Goal: Task Accomplishment & Management: Use online tool/utility

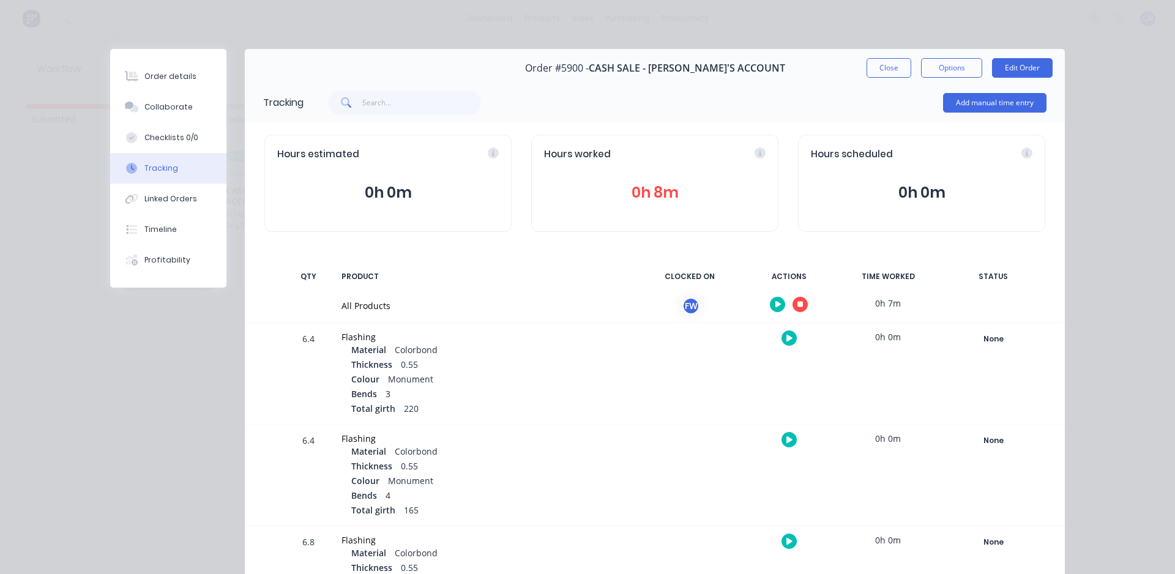
click at [797, 307] on icon "button" at bounding box center [800, 305] width 6 height 6
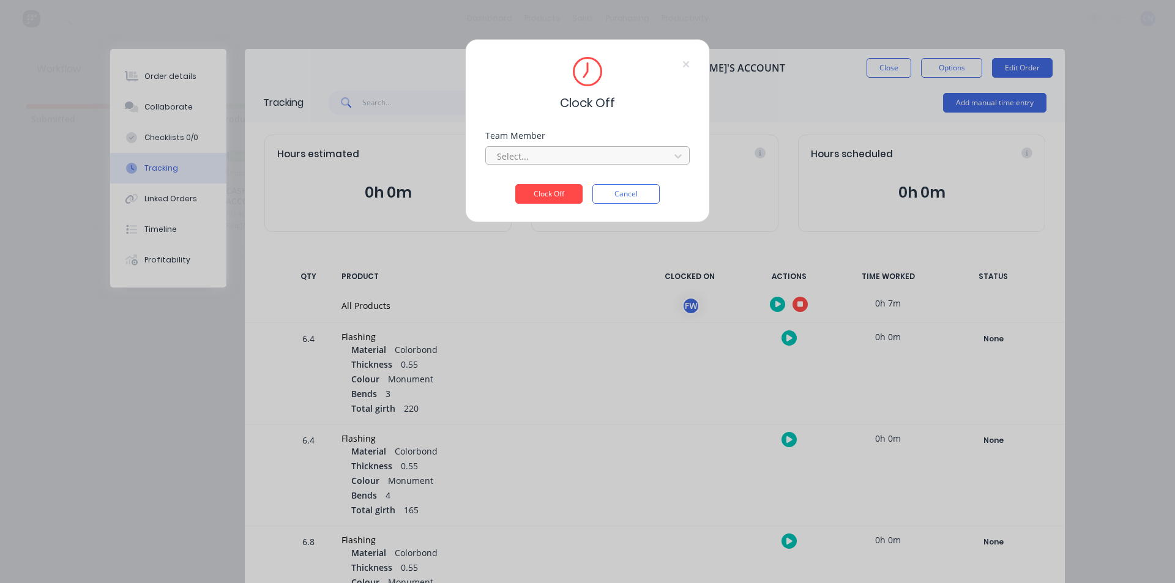
click at [562, 160] on div at bounding box center [580, 156] width 168 height 15
click at [546, 184] on div "Fabrication Workshop" at bounding box center [587, 183] width 204 height 23
click at [546, 193] on button "Clock Off" at bounding box center [548, 194] width 67 height 20
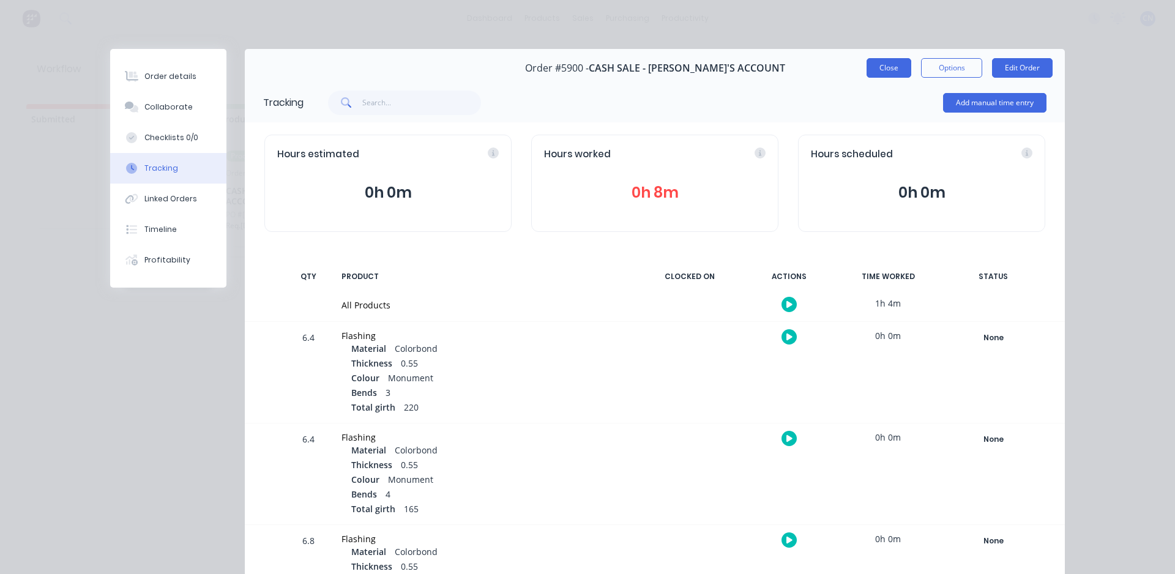
click at [867, 64] on button "Close" at bounding box center [889, 68] width 45 height 20
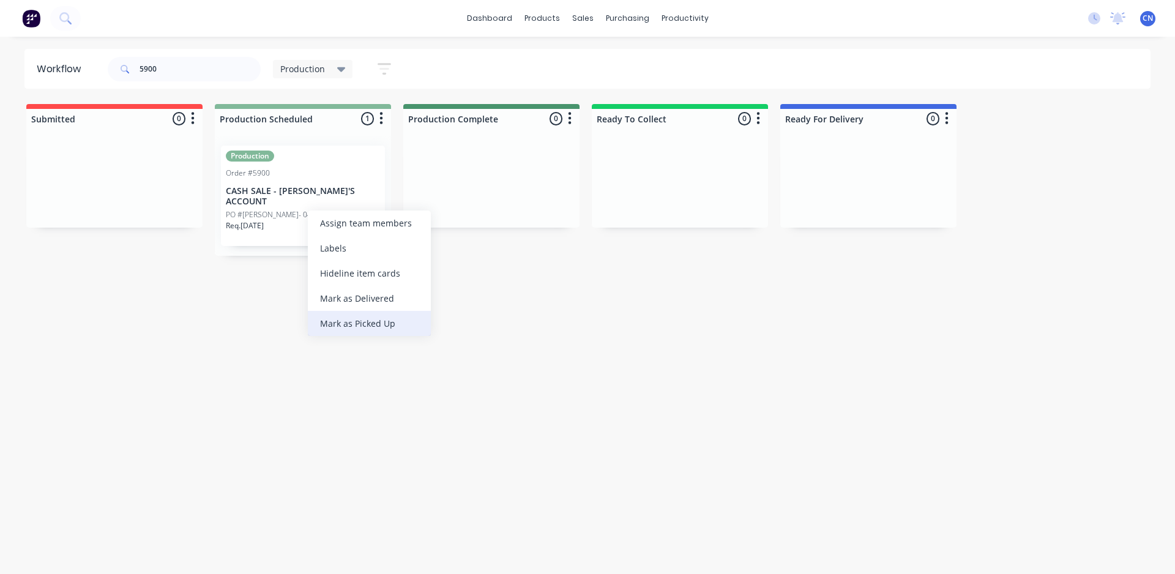
click at [366, 322] on div "Mark as Picked Up" at bounding box center [369, 323] width 123 height 25
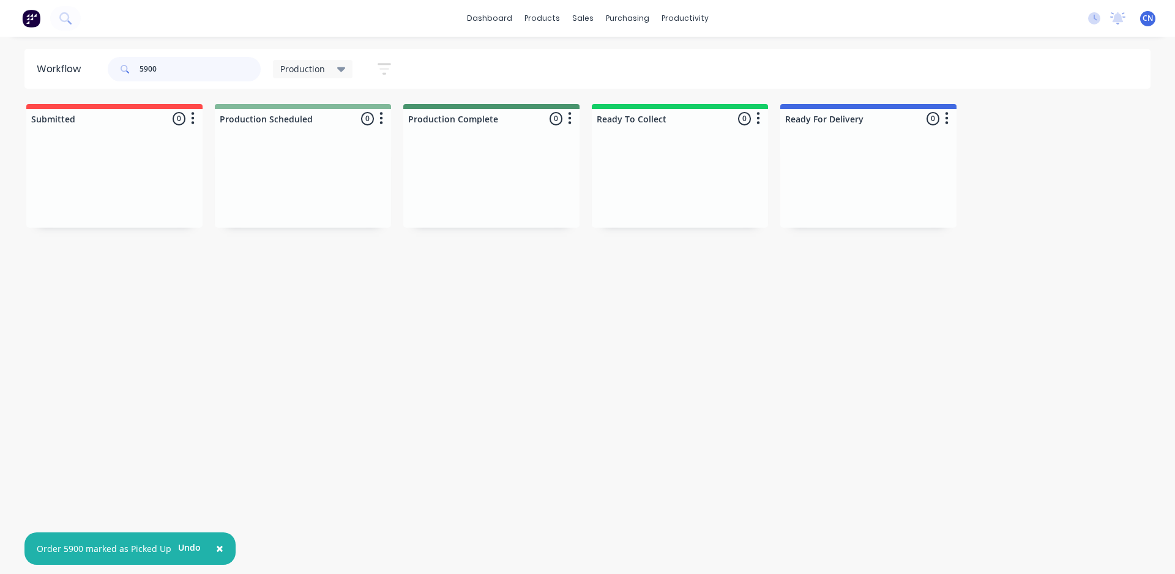
drag, startPoint x: 173, startPoint y: 72, endPoint x: 101, endPoint y: 72, distance: 72.2
click at [101, 72] on header "Workflow 5900 Production Save new view None edit Production (Default) edit Comp…" at bounding box center [587, 69] width 1127 height 40
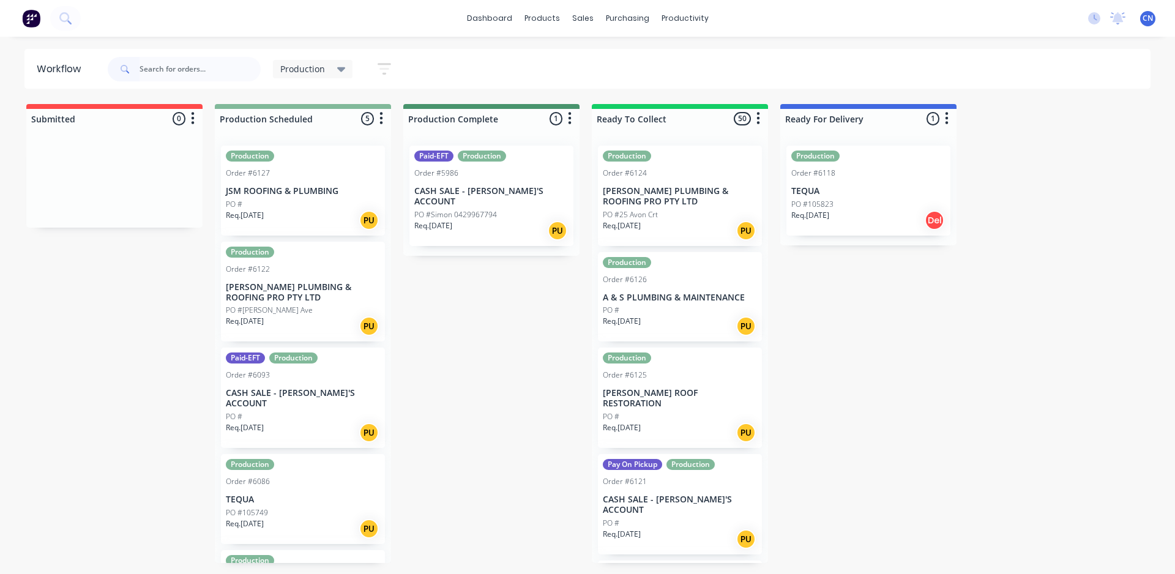
click at [327, 198] on div "Production Order #6127 JSM ROOFING & PLUMBING PO # Req. [DATE] PU" at bounding box center [303, 191] width 164 height 90
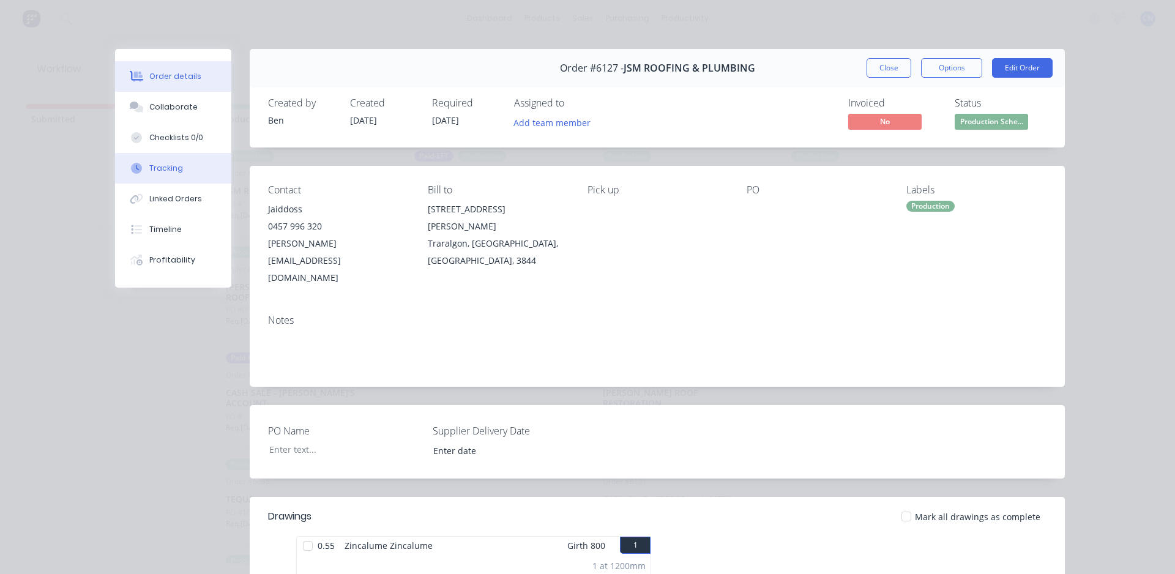
click at [163, 171] on div "Tracking" at bounding box center [166, 168] width 34 height 11
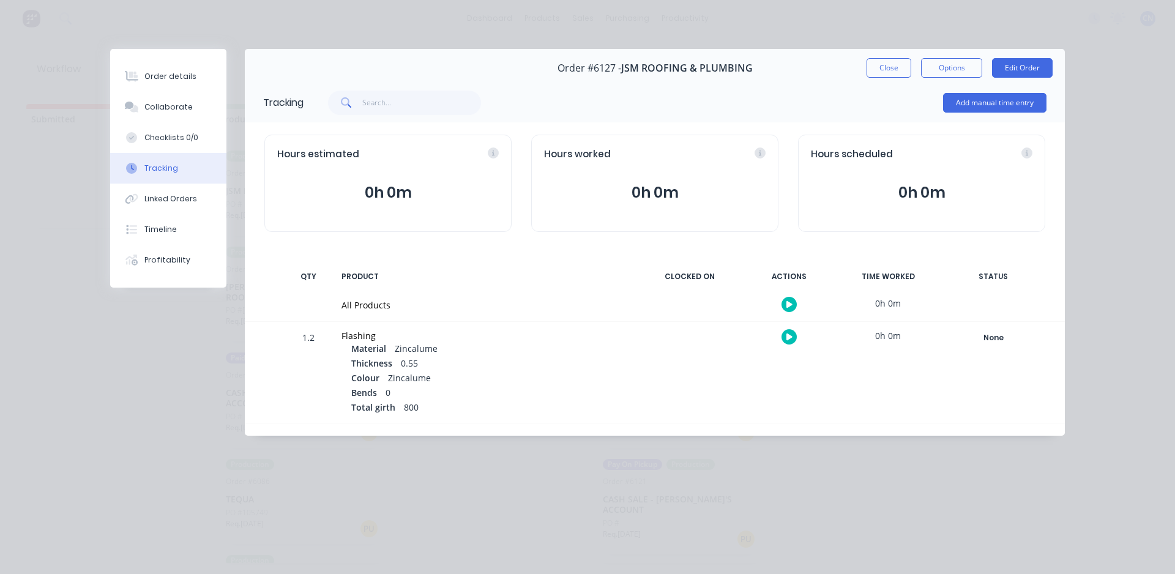
click at [792, 299] on button "button" at bounding box center [788, 304] width 15 height 15
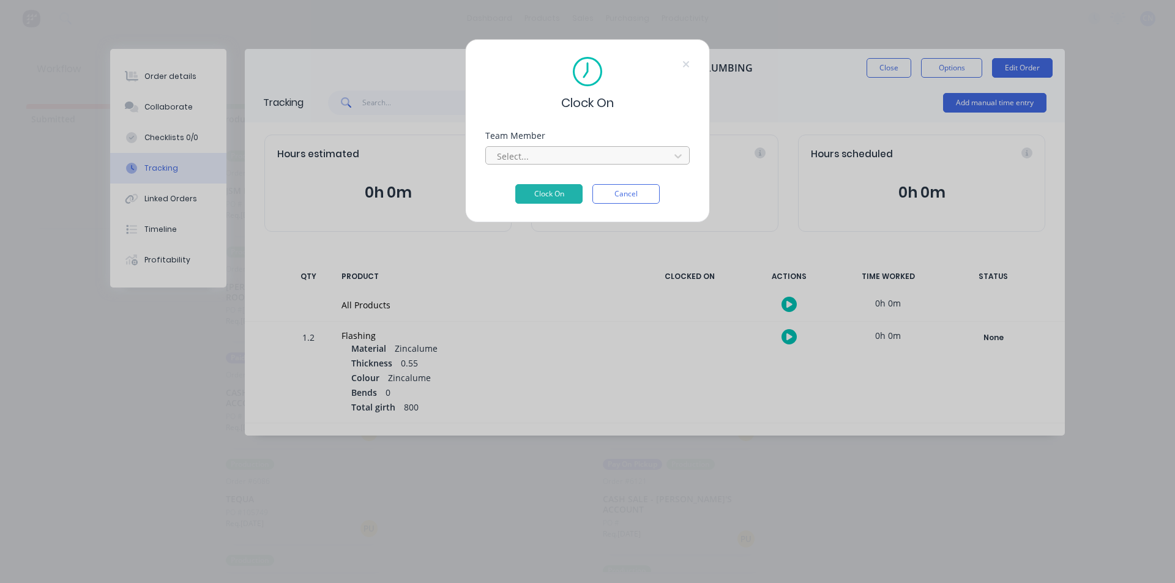
click at [644, 154] on div at bounding box center [580, 156] width 168 height 15
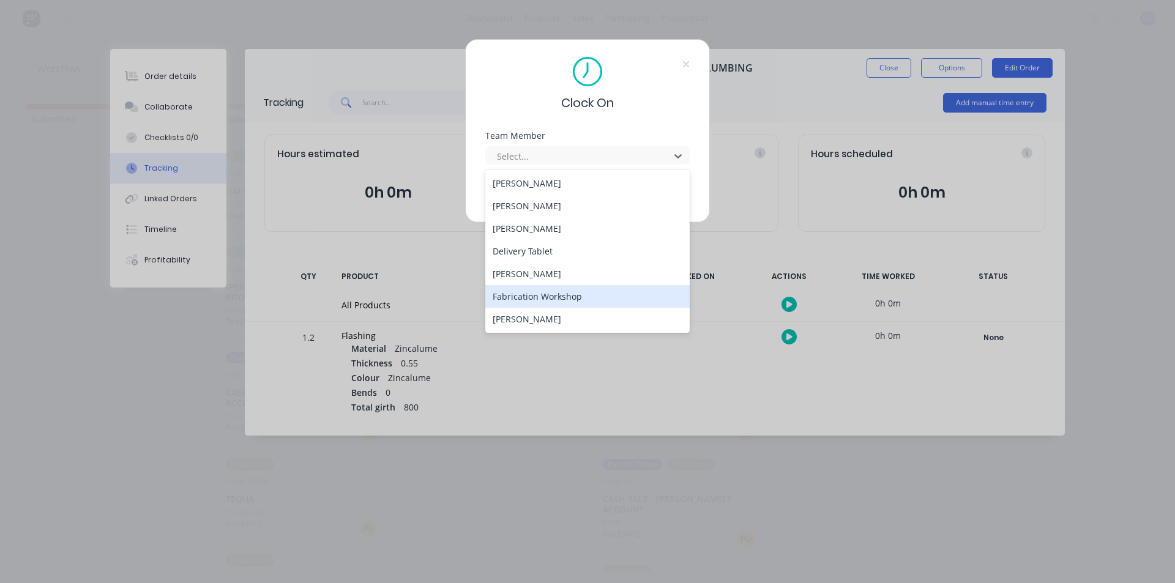
click at [553, 294] on div "Fabrication Workshop" at bounding box center [587, 296] width 204 height 23
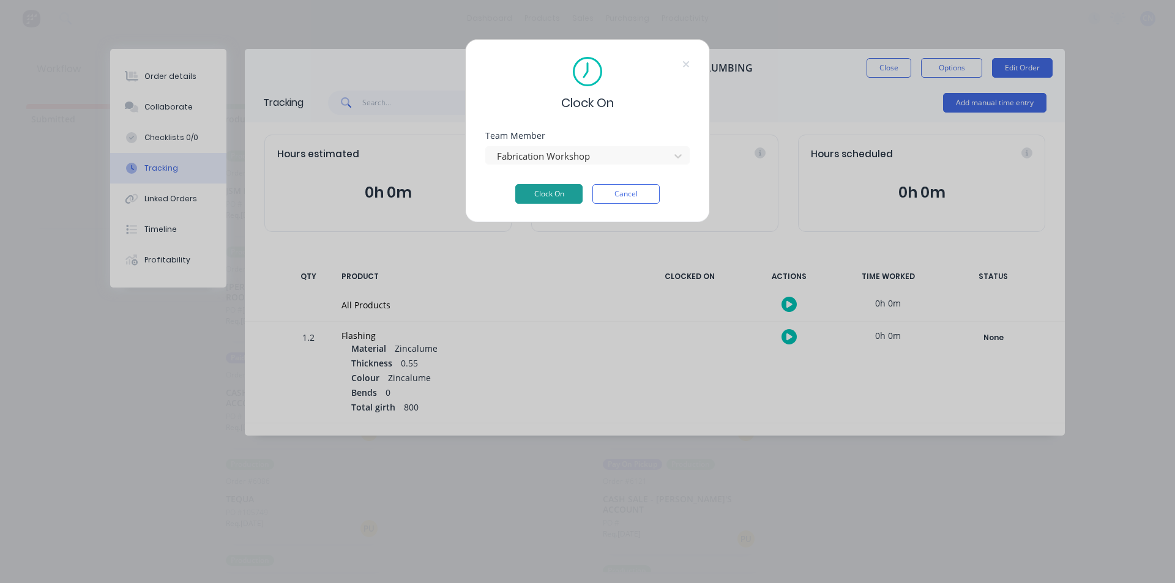
click at [534, 190] on button "Clock On" at bounding box center [548, 194] width 67 height 20
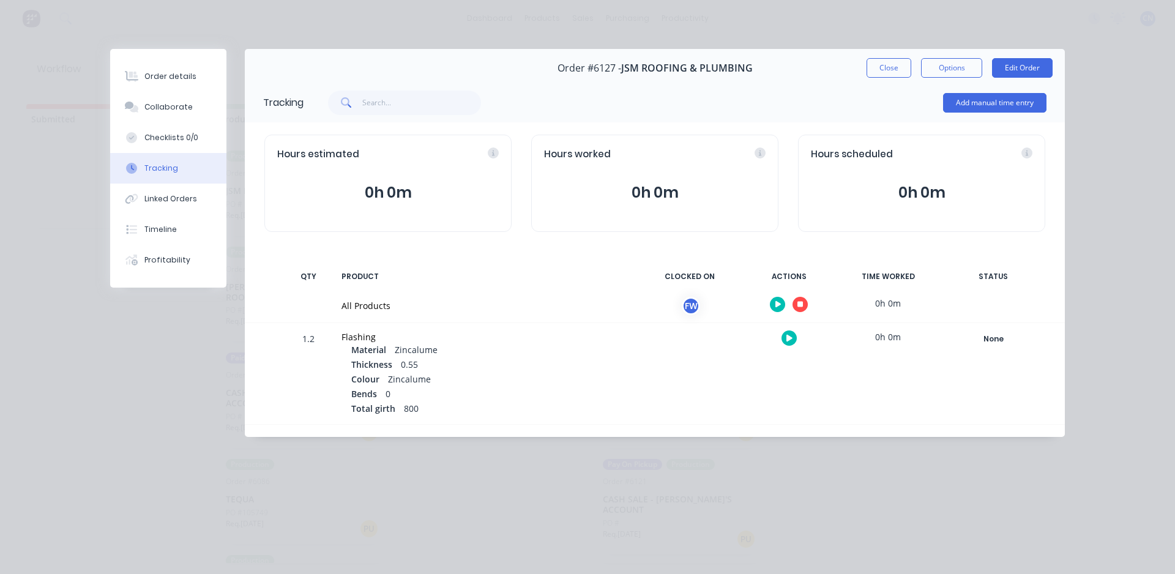
click at [803, 297] on button "button" at bounding box center [799, 304] width 15 height 15
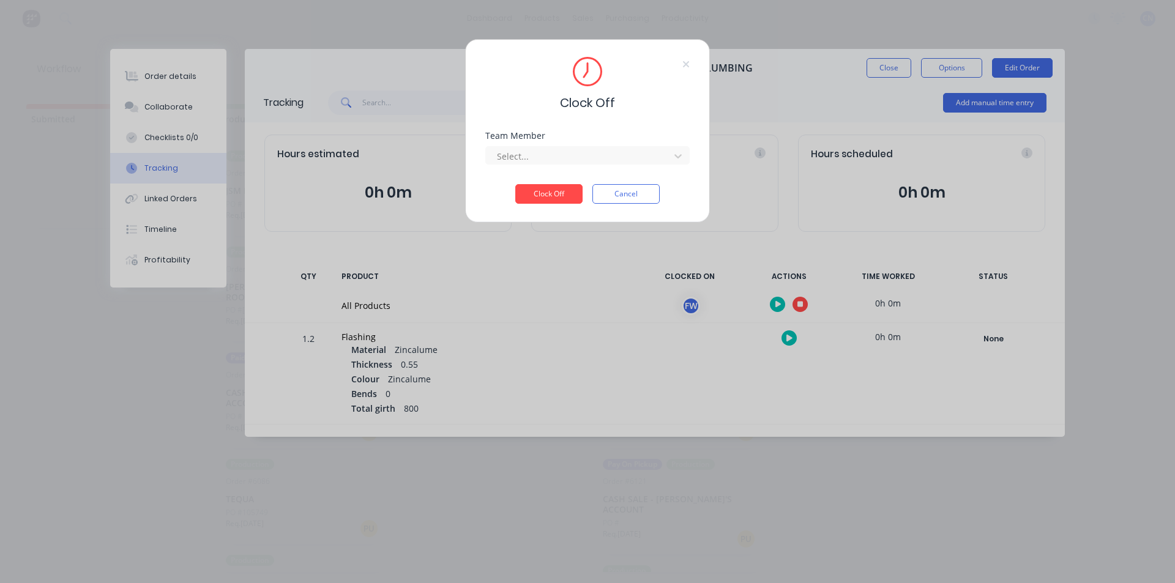
click at [614, 165] on div "Select..." at bounding box center [579, 156] width 175 height 18
click at [557, 187] on div "Fabrication Workshop" at bounding box center [587, 183] width 204 height 23
click at [557, 196] on button "Clock Off" at bounding box center [548, 194] width 67 height 20
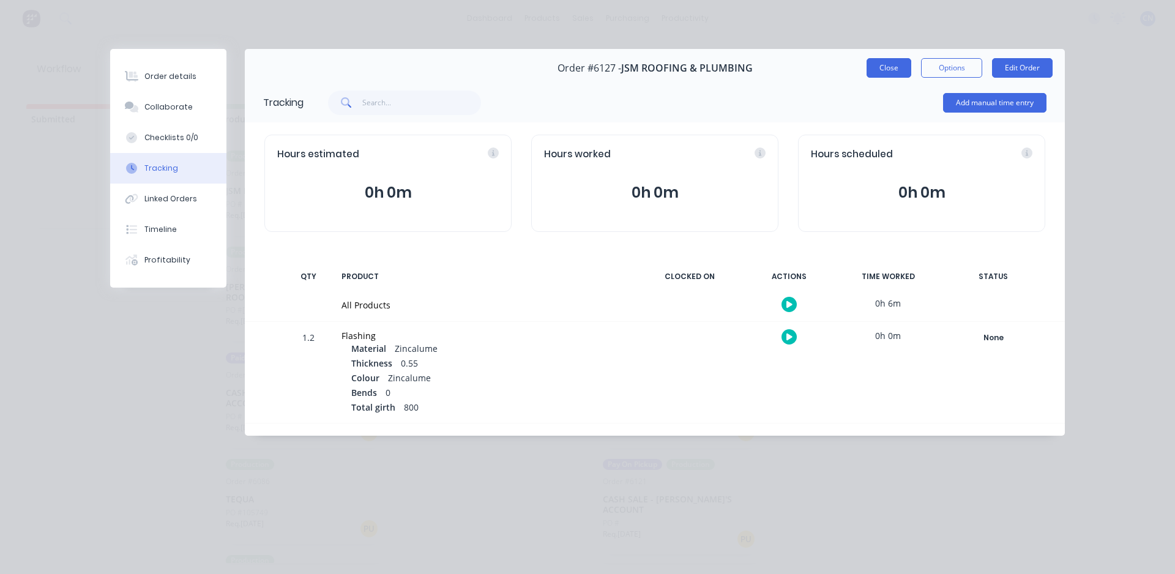
click at [876, 65] on button "Close" at bounding box center [889, 68] width 45 height 20
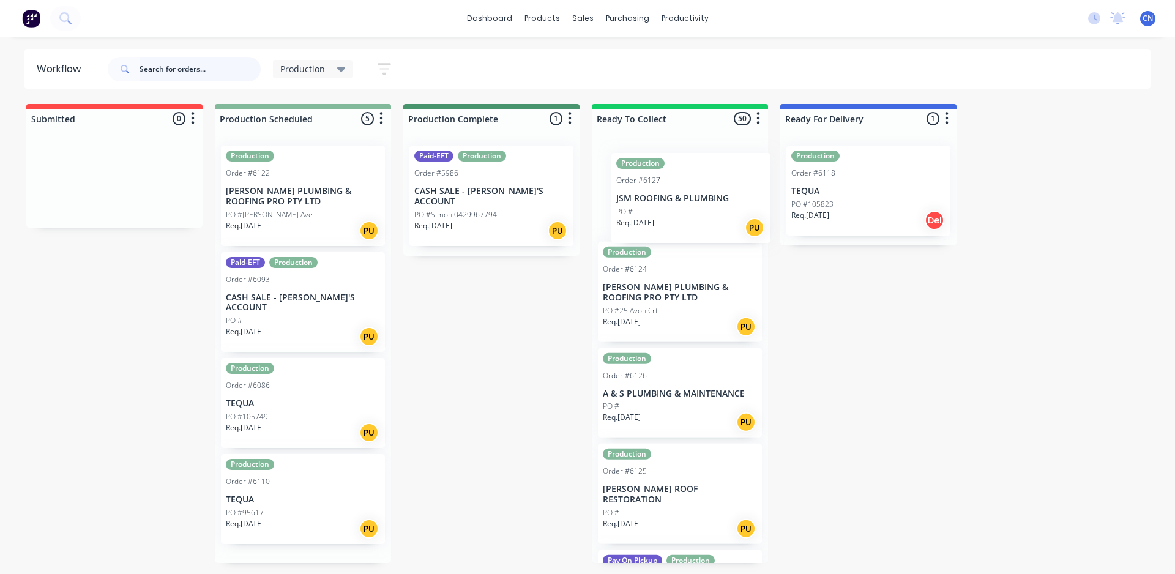
drag, startPoint x: 278, startPoint y: 207, endPoint x: 678, endPoint y: 214, distance: 400.3
click at [680, 212] on div "Submitted 0 Summaries Total order value Invoiced to date To be invoiced Product…" at bounding box center [922, 333] width 1863 height 459
click at [275, 507] on div "PO #95617" at bounding box center [303, 512] width 154 height 11
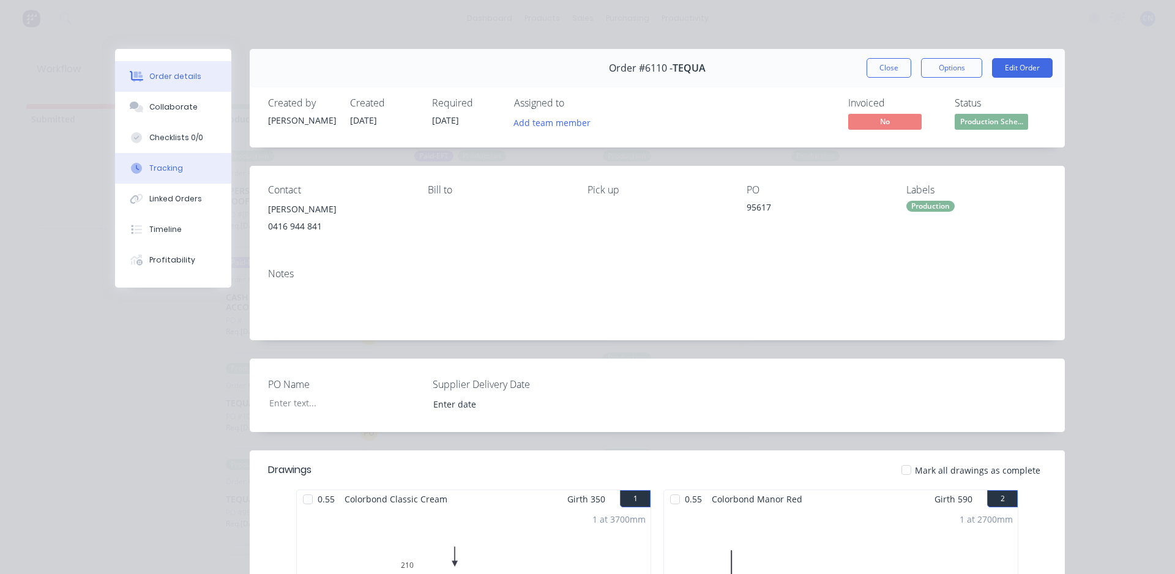
click at [162, 170] on div "Tracking" at bounding box center [166, 168] width 34 height 11
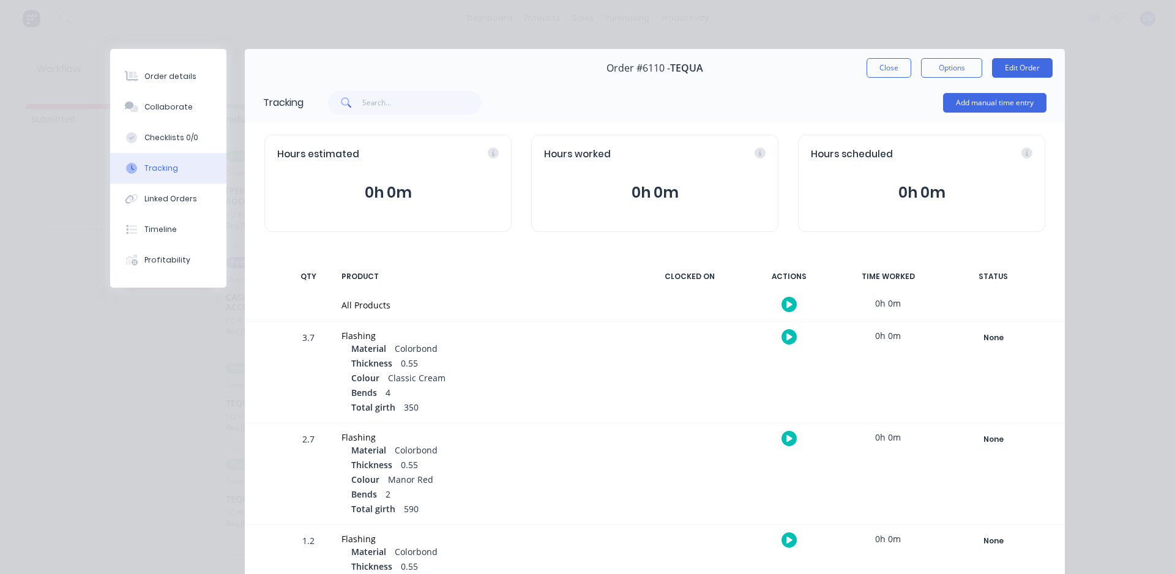
click at [781, 300] on button "button" at bounding box center [788, 304] width 15 height 15
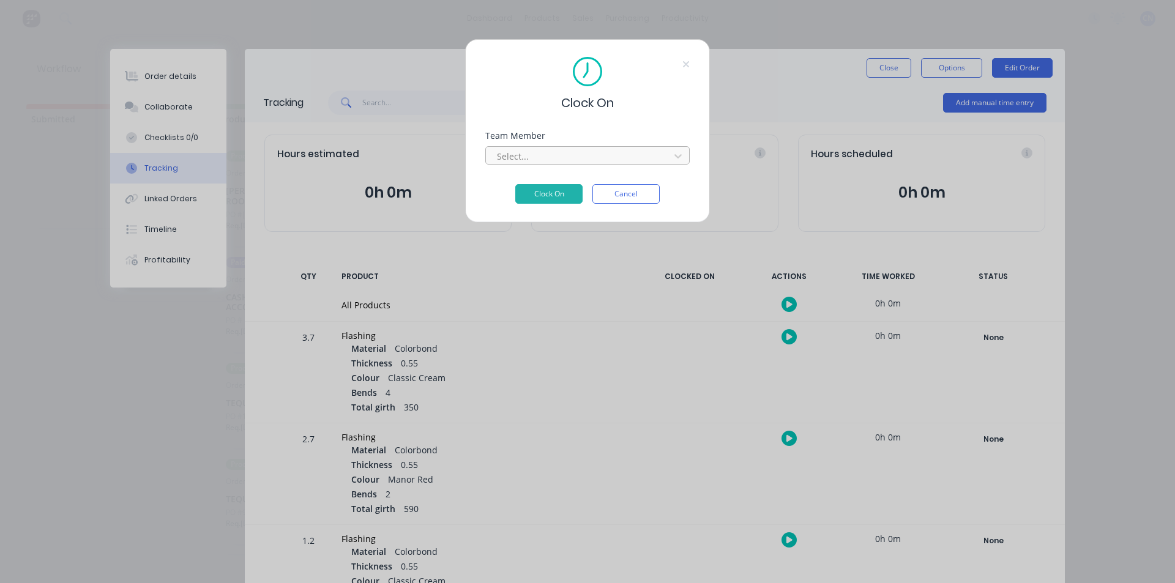
click at [641, 150] on div at bounding box center [580, 156] width 168 height 15
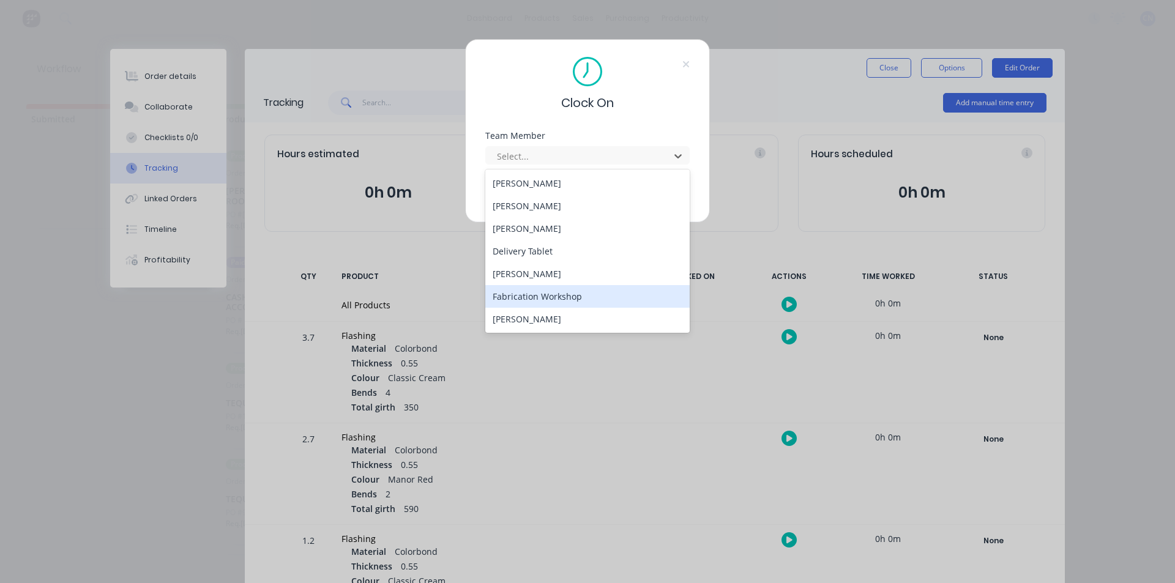
click at [561, 294] on div "Fabrication Workshop" at bounding box center [587, 296] width 204 height 23
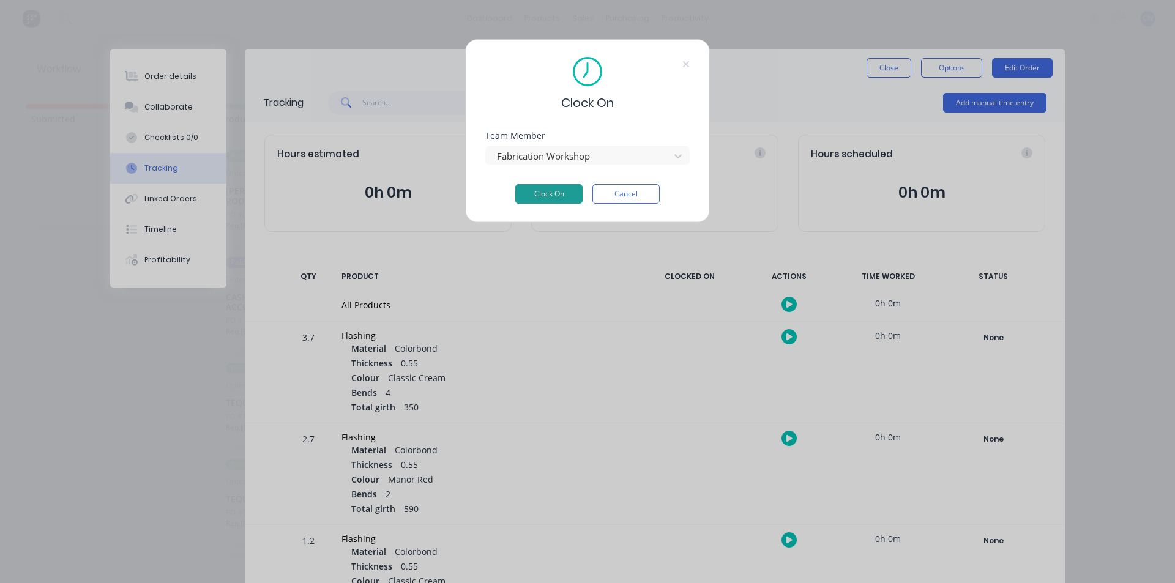
click at [564, 191] on button "Clock On" at bounding box center [548, 194] width 67 height 20
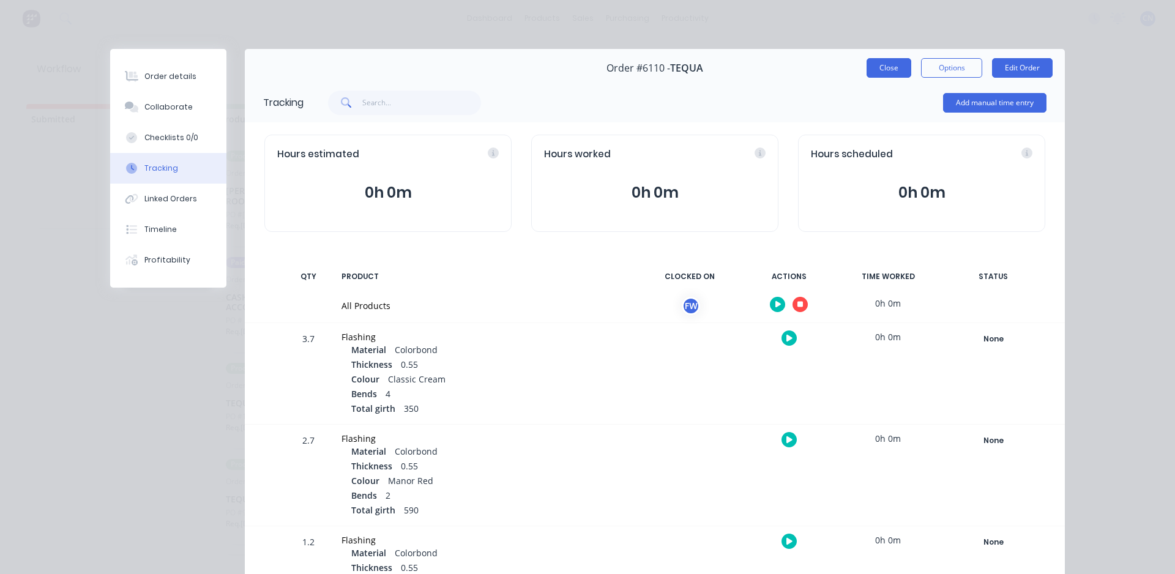
click at [878, 73] on button "Close" at bounding box center [889, 68] width 45 height 20
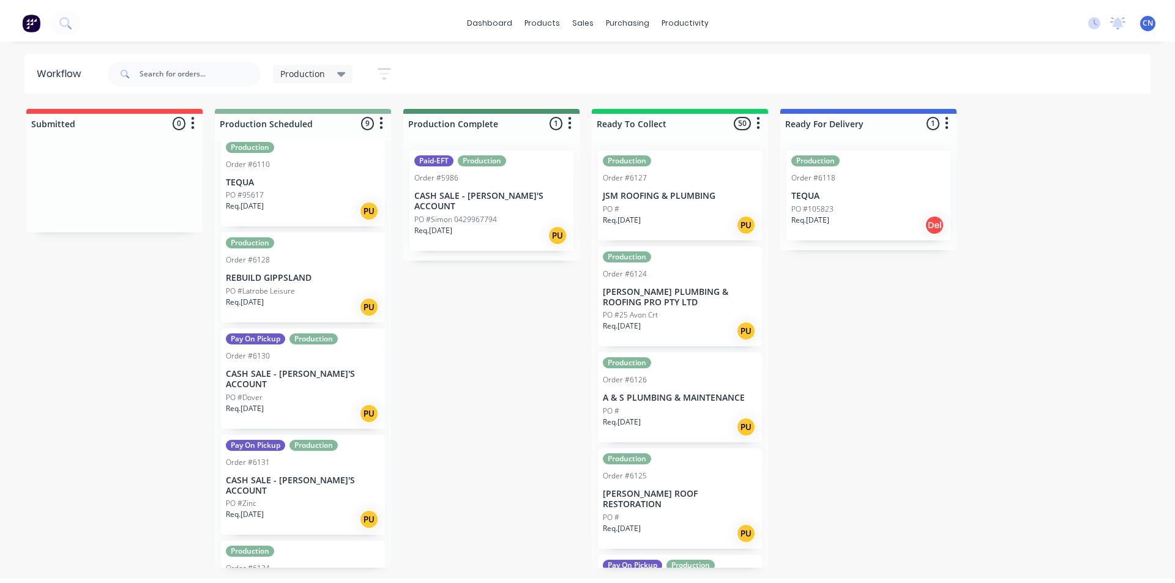
scroll to position [451, 0]
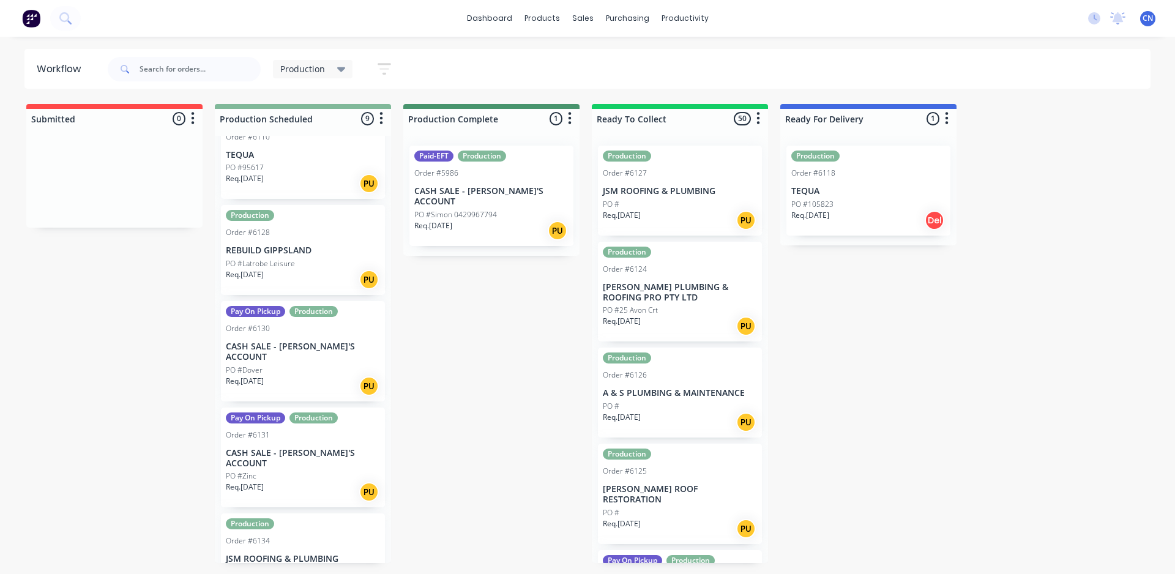
click at [289, 567] on div "PO #" at bounding box center [303, 572] width 154 height 11
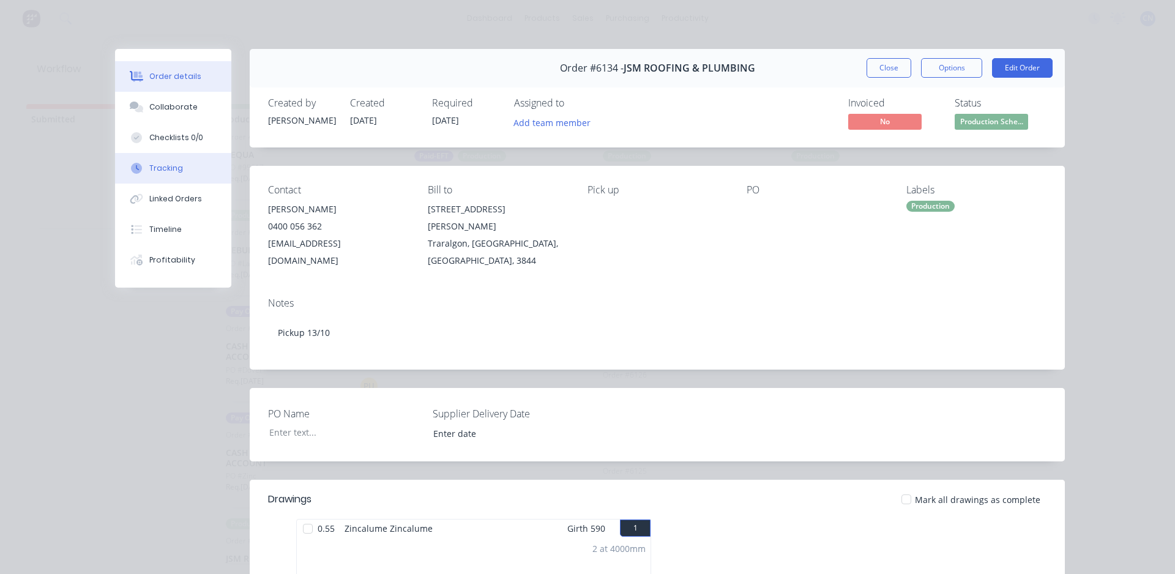
click at [157, 166] on div "Tracking" at bounding box center [166, 168] width 34 height 11
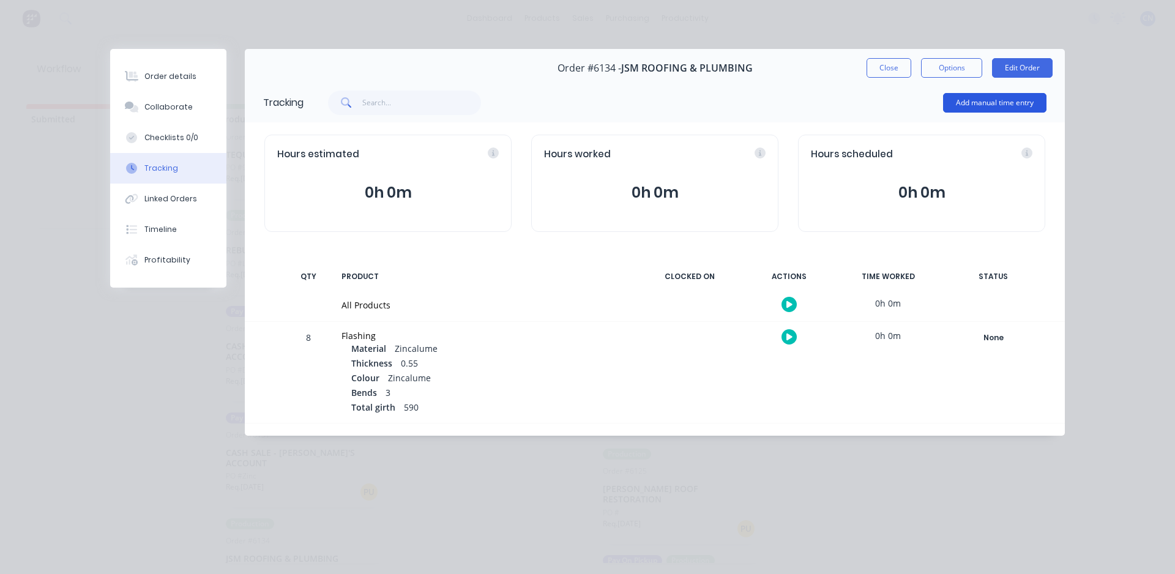
click at [1002, 100] on button "Add manual time entry" at bounding box center [994, 103] width 103 height 20
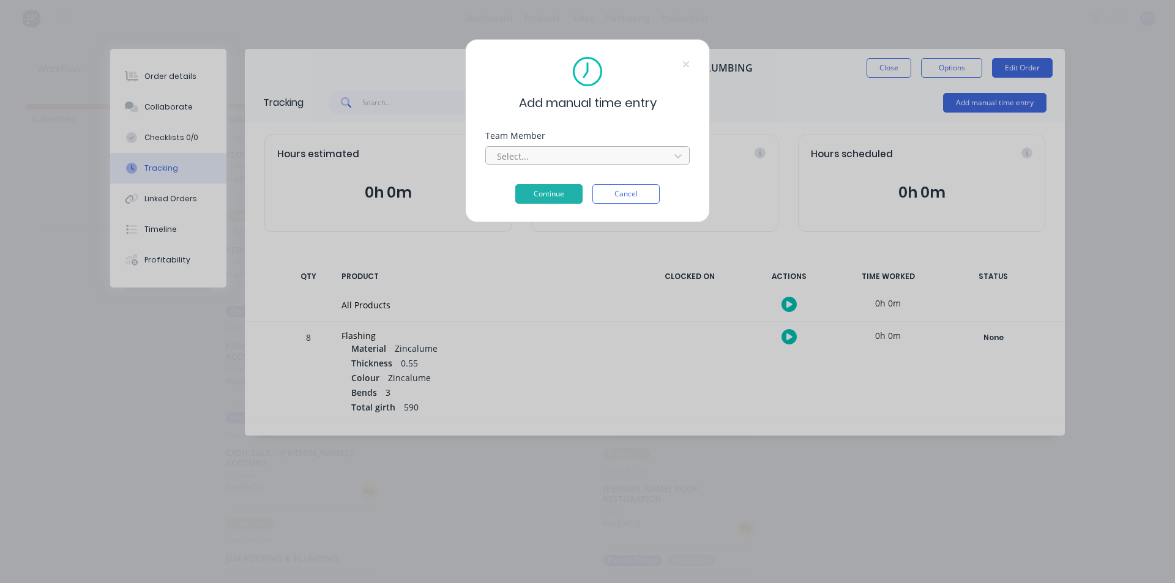
click at [532, 157] on div at bounding box center [580, 156] width 168 height 15
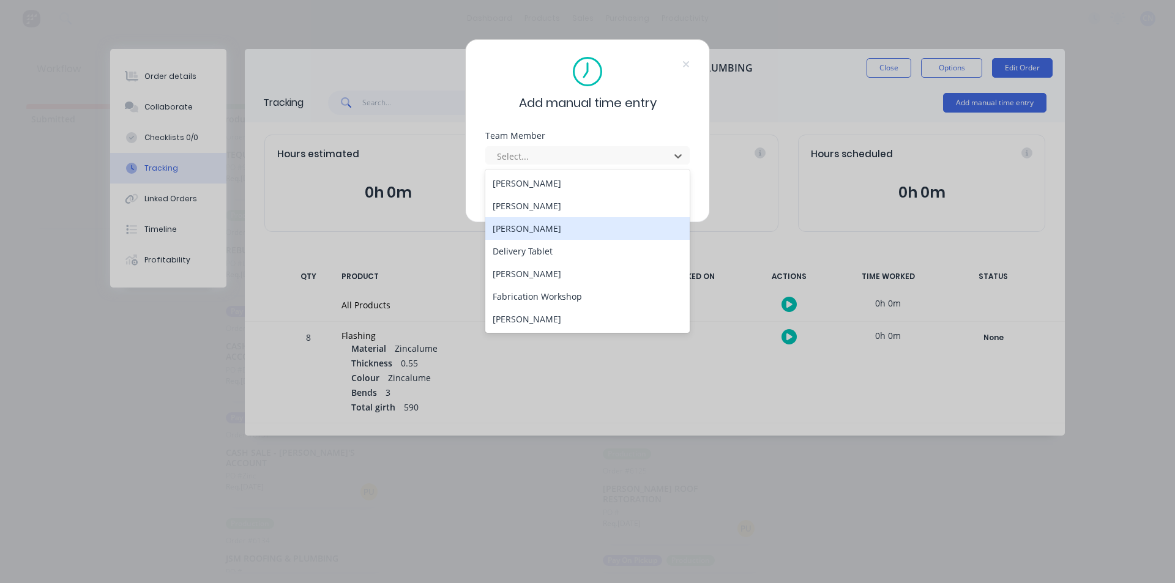
click at [529, 227] on div "[PERSON_NAME]" at bounding box center [587, 228] width 204 height 23
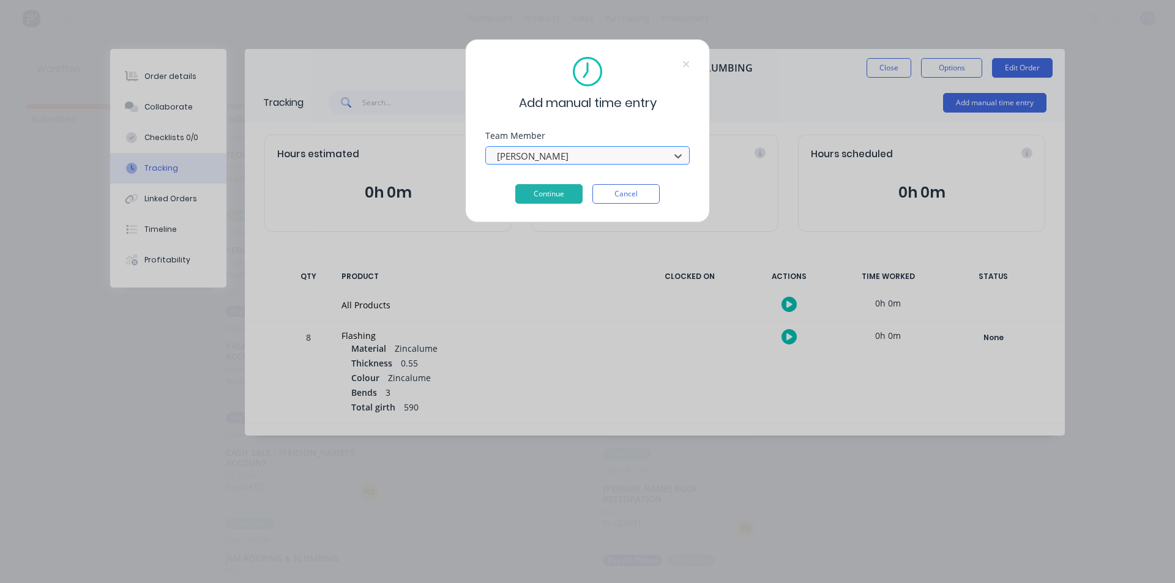
click at [543, 163] on div at bounding box center [580, 156] width 168 height 15
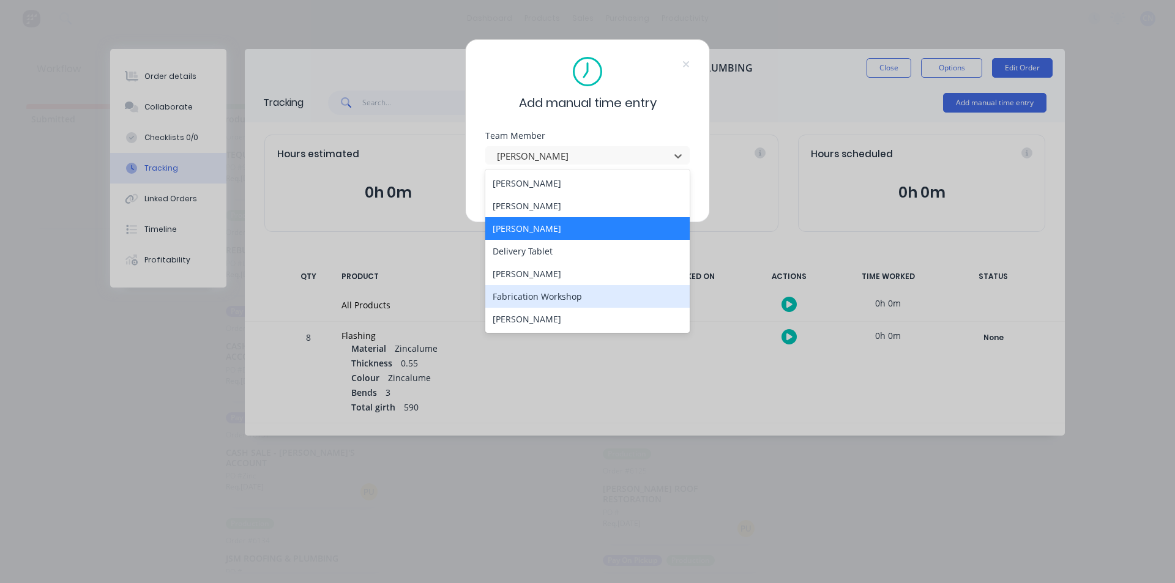
click at [537, 296] on div "Fabrication Workshop" at bounding box center [587, 296] width 204 height 23
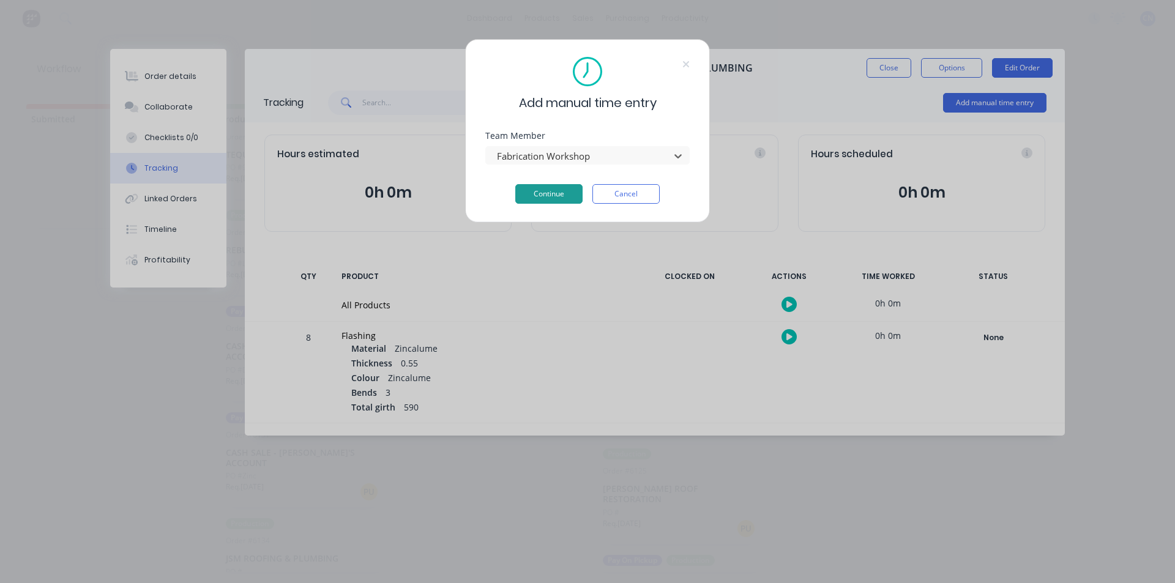
click at [554, 186] on button "Continue" at bounding box center [548, 194] width 67 height 20
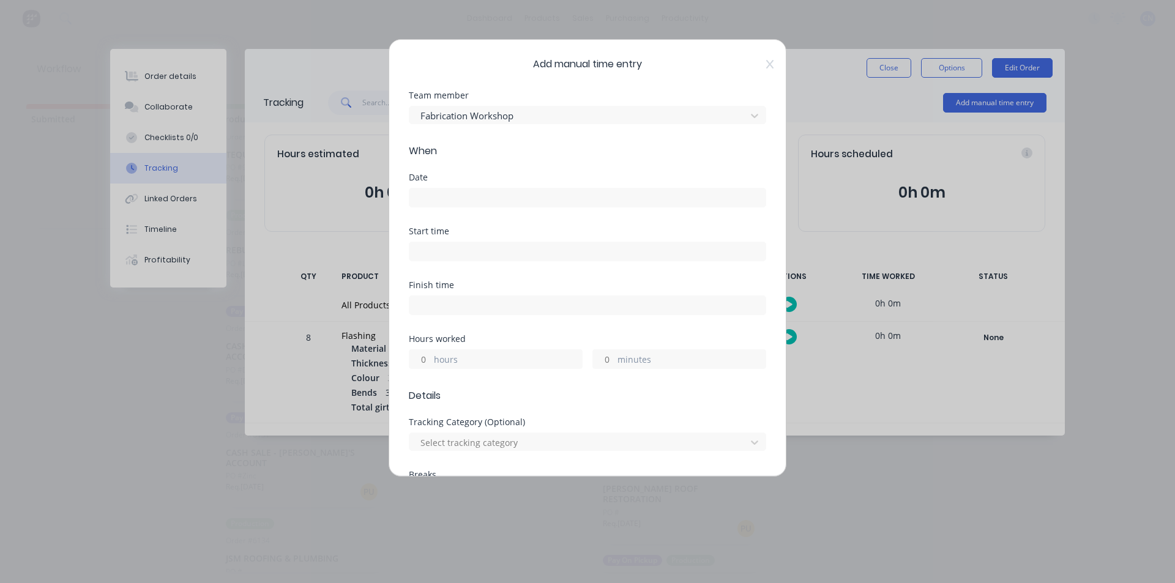
click at [468, 197] on input at bounding box center [587, 197] width 356 height 18
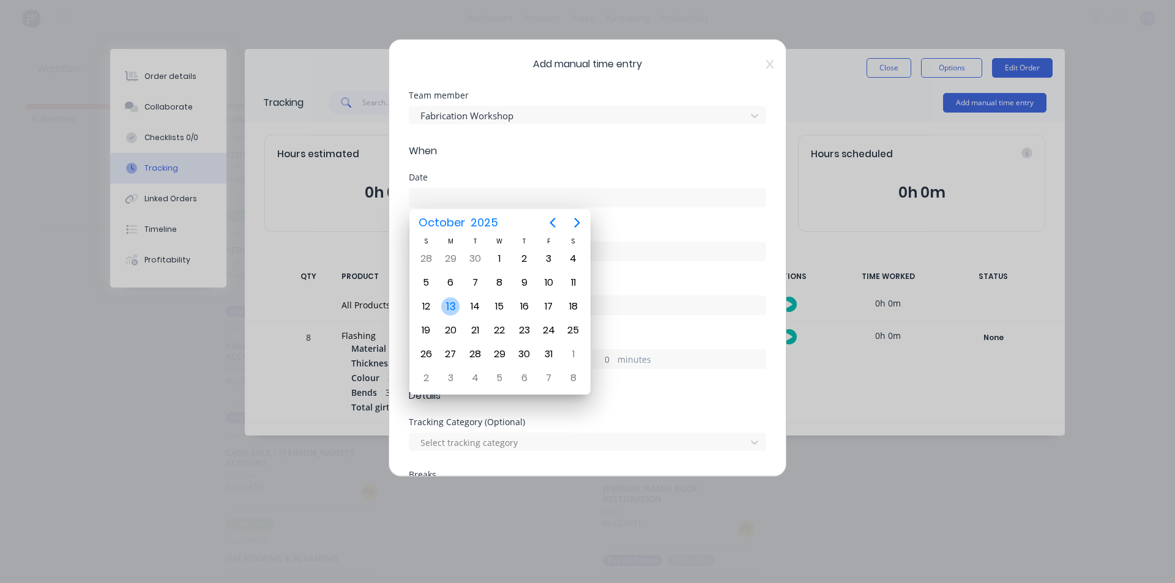
click at [453, 304] on div "13" at bounding box center [450, 306] width 18 height 18
type input "13/10/2025"
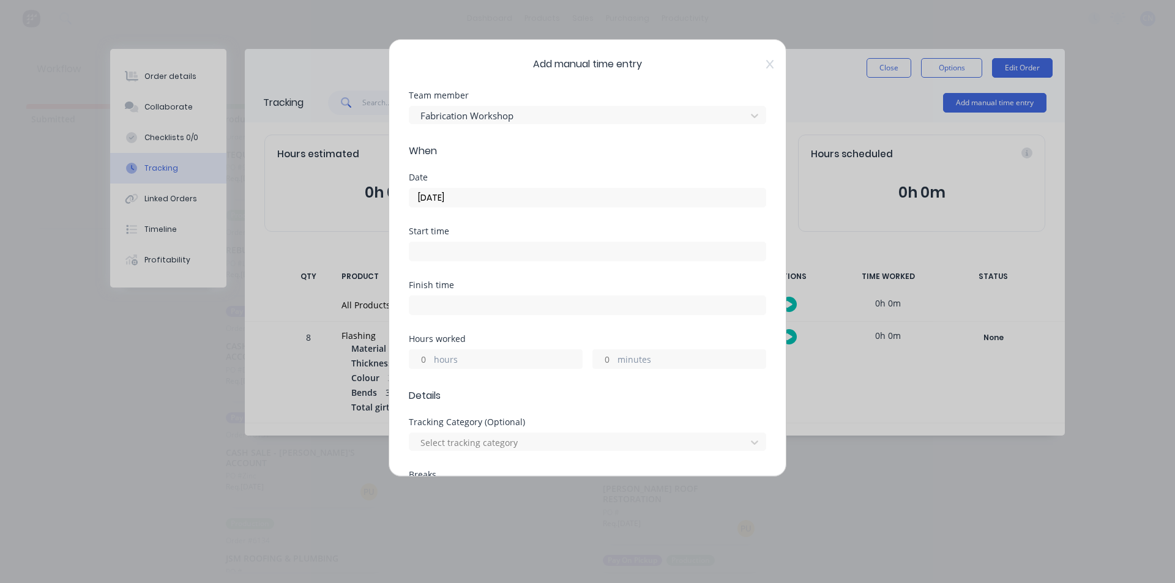
click at [438, 242] on label at bounding box center [587, 252] width 357 height 20
click at [438, 242] on input at bounding box center [587, 251] width 356 height 18
click at [439, 246] on input "02:16 PM" at bounding box center [587, 251] width 356 height 18
click at [489, 253] on input "02:1 6PM" at bounding box center [587, 251] width 356 height 18
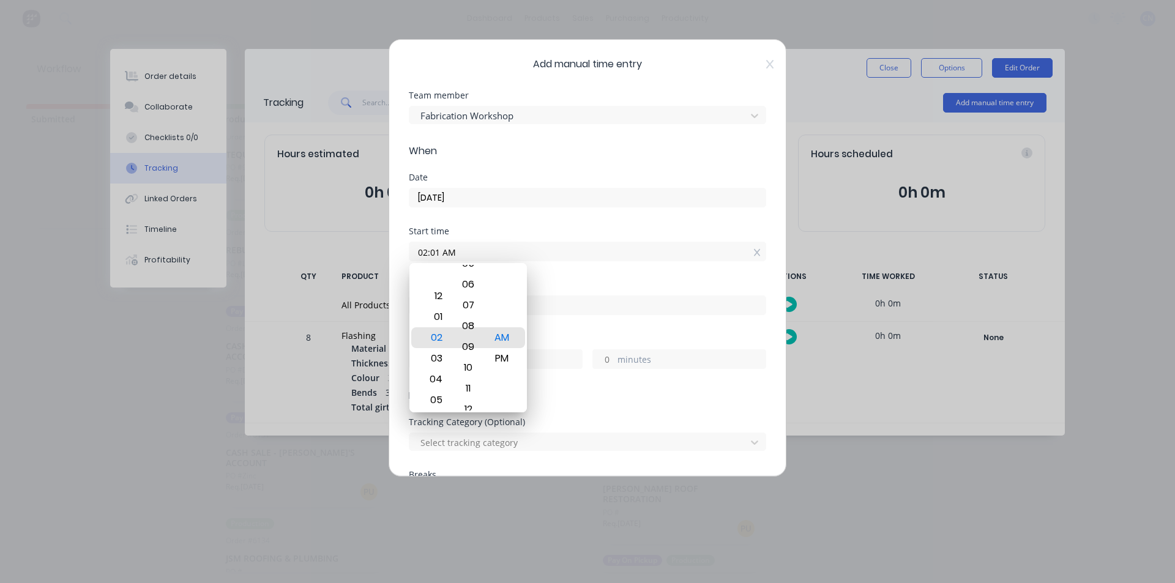
drag, startPoint x: 471, startPoint y: 298, endPoint x: 471, endPoint y: 490, distance: 192.1
click at [471, 490] on body "dashboard products sales purchasing productivity dashboard products Product Cat…" at bounding box center [587, 255] width 1175 height 510
click at [474, 294] on div "05" at bounding box center [468, 296] width 30 height 21
type input "02:05 AM"
drag, startPoint x: 578, startPoint y: 285, endPoint x: 560, endPoint y: 288, distance: 18.6
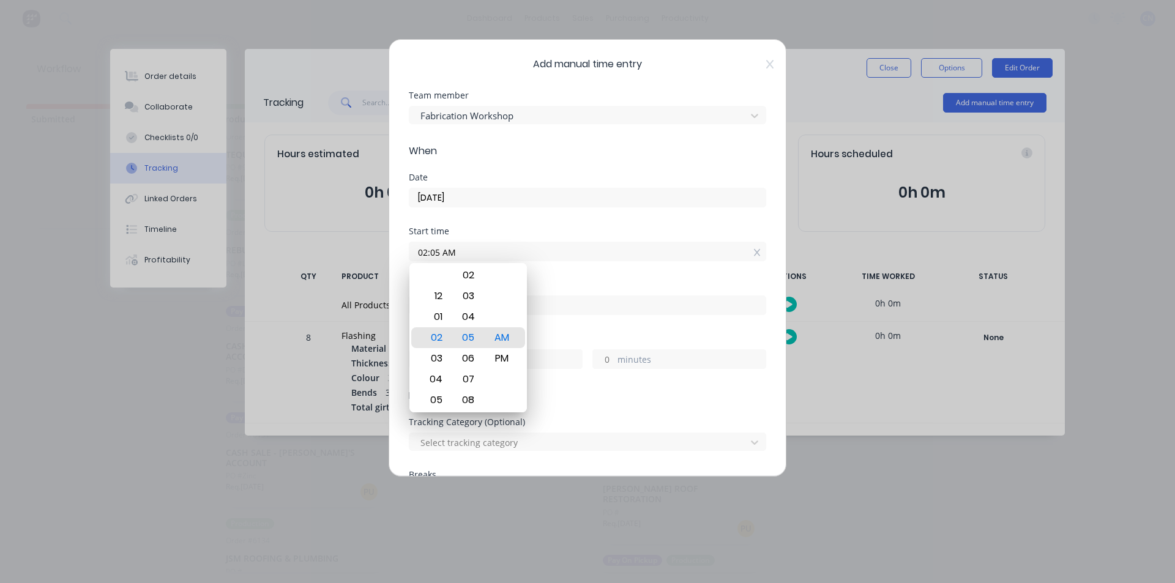
click at [578, 285] on div "Finish time" at bounding box center [587, 285] width 357 height 9
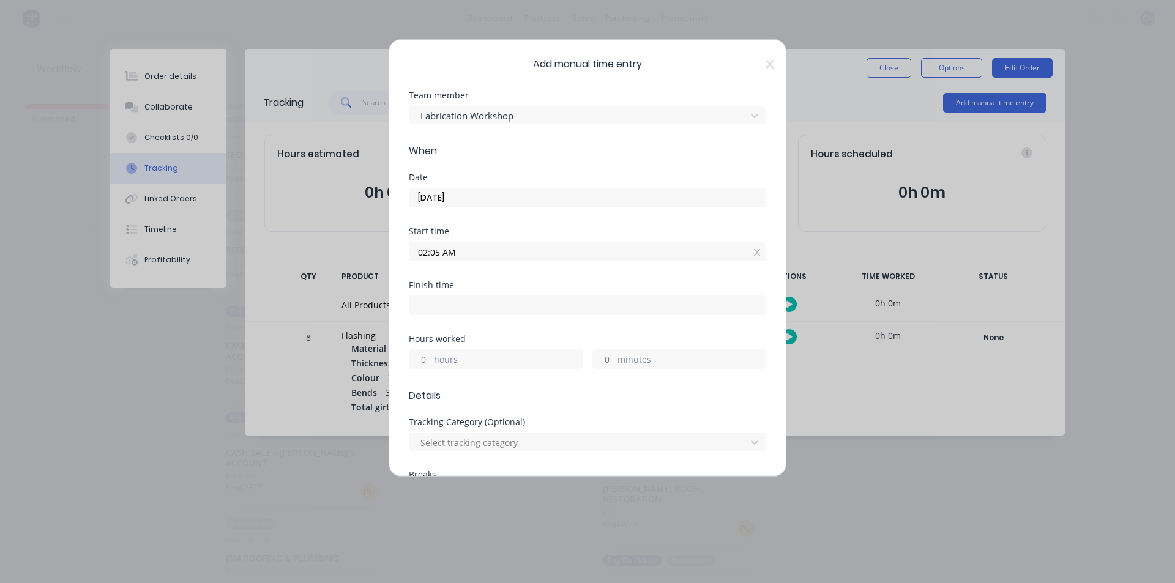
click at [541, 297] on input at bounding box center [587, 305] width 356 height 18
type input "02:17 PM"
type input "12"
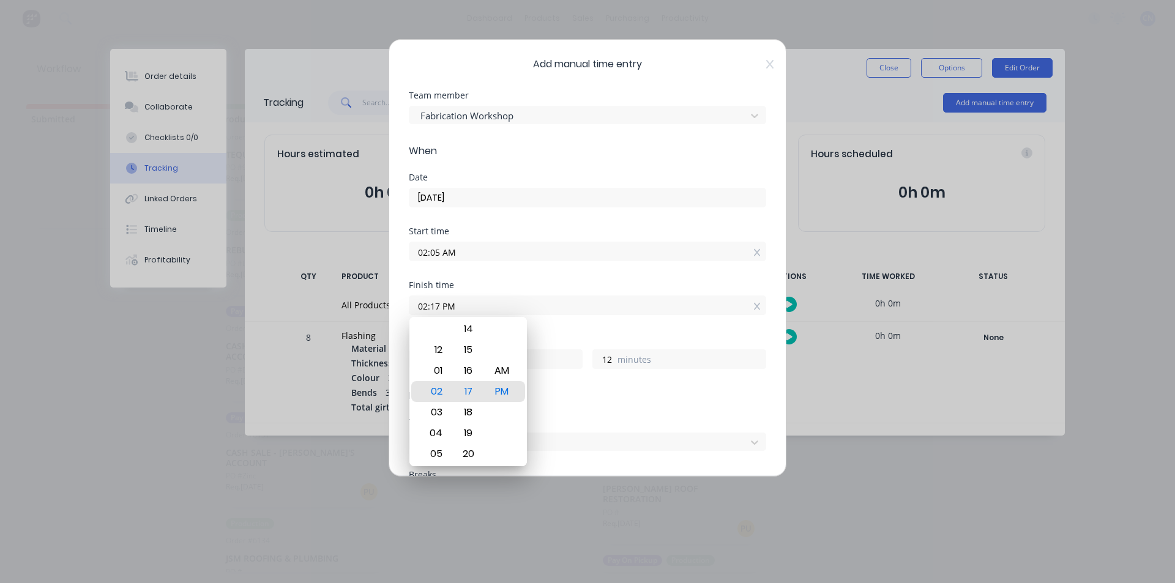
click at [589, 259] on input "02:05 AM" at bounding box center [587, 251] width 356 height 18
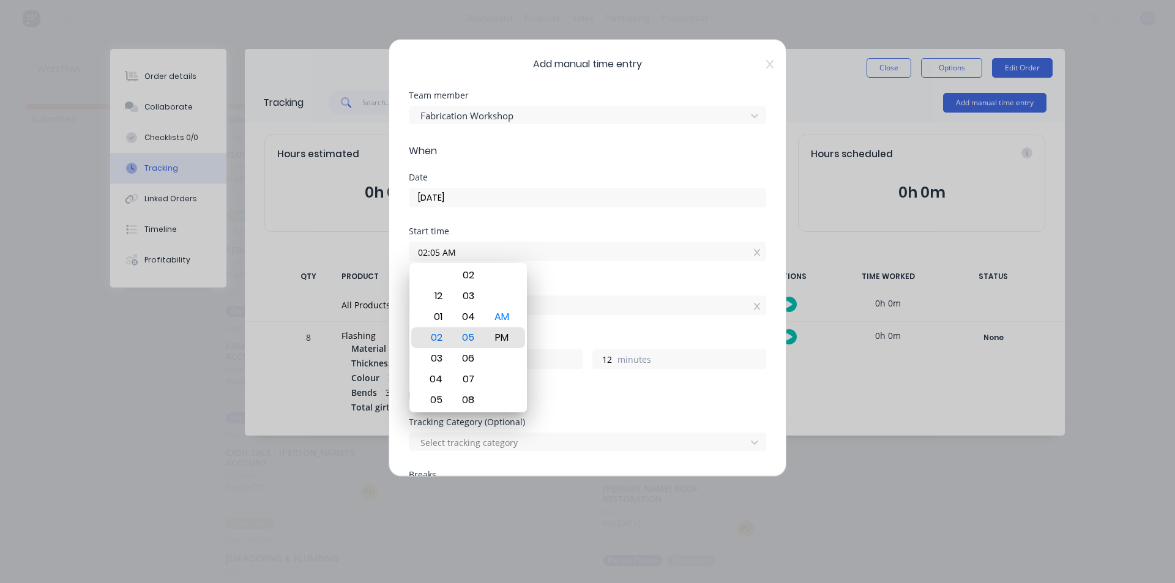
type input "02:05 PM"
type input "0"
click at [617, 425] on div "Tracking Category (Optional)" at bounding box center [587, 422] width 357 height 9
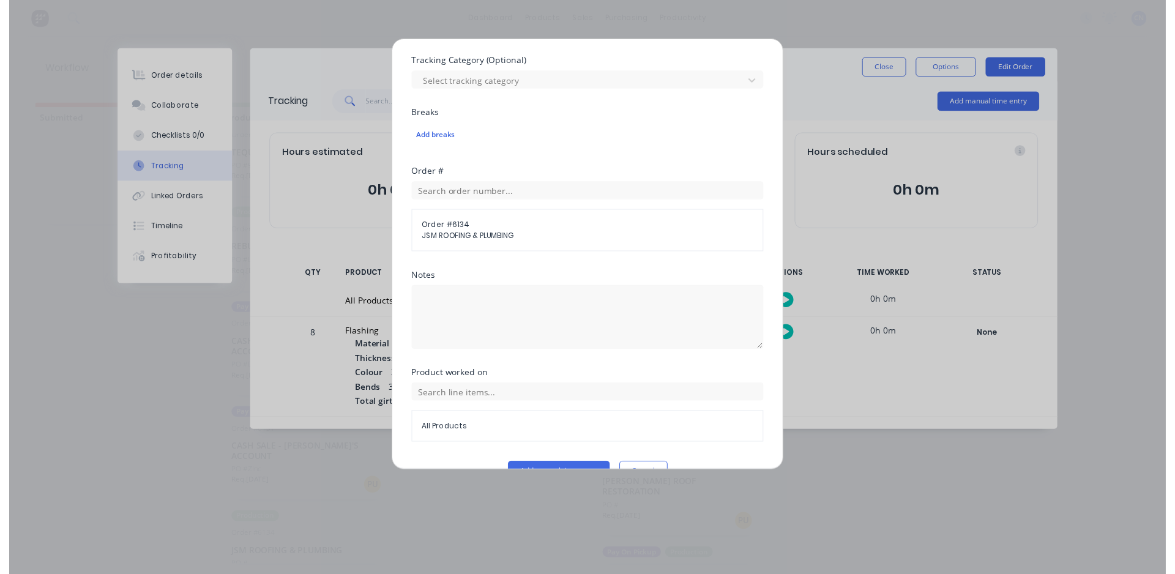
scroll to position [390, 0]
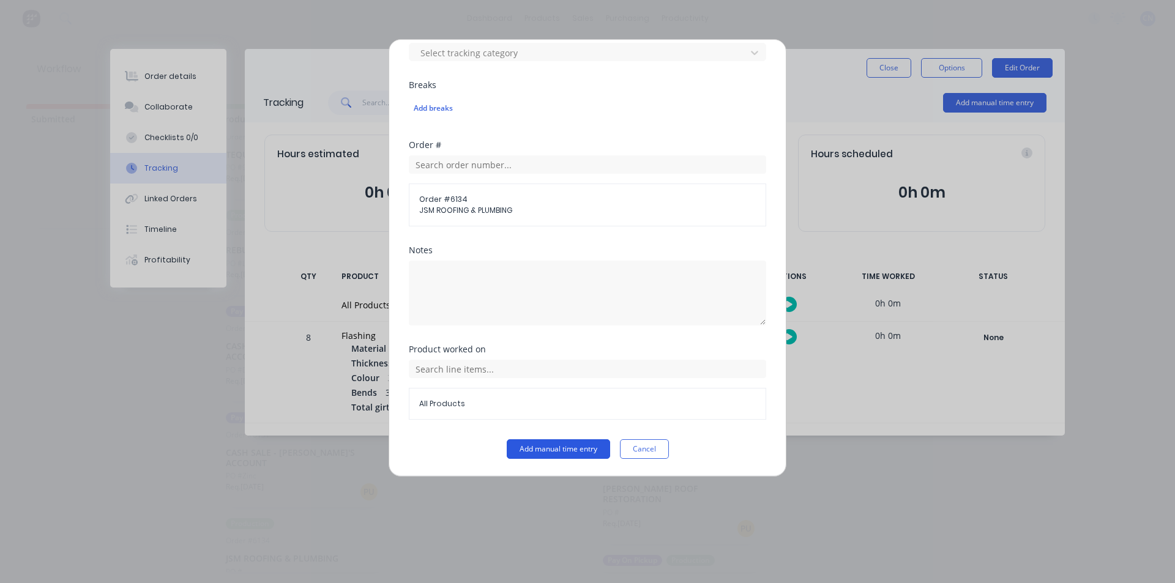
click at [535, 449] on button "Add manual time entry" at bounding box center [558, 449] width 103 height 20
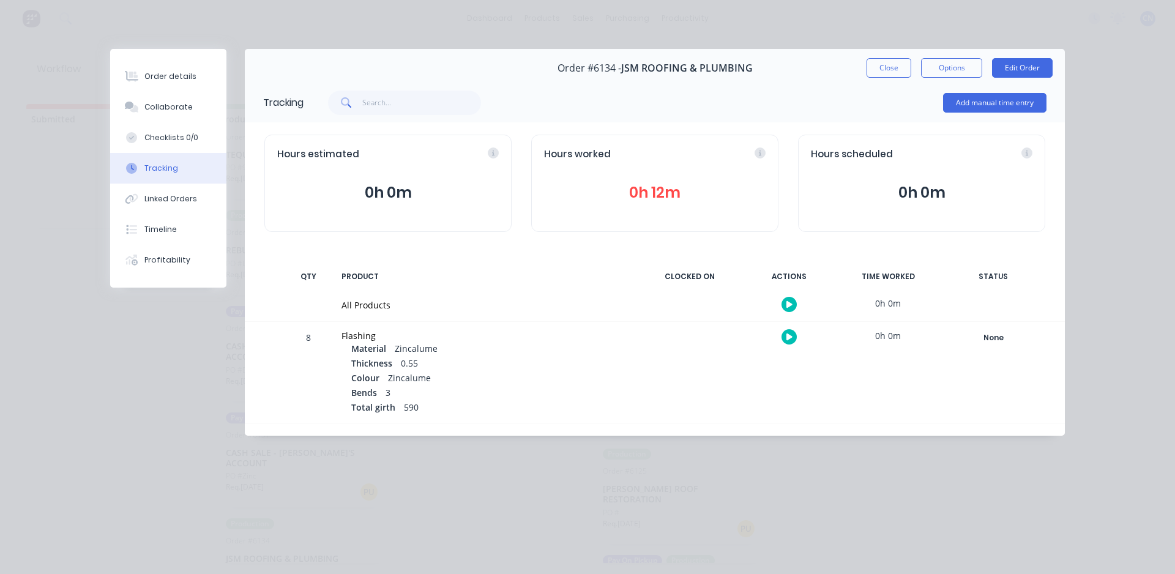
click at [895, 56] on div "Order #6134 - JSM ROOFING & PLUMBING Close Options Edit Order" at bounding box center [655, 68] width 820 height 39
click at [888, 68] on button "Close" at bounding box center [889, 68] width 45 height 20
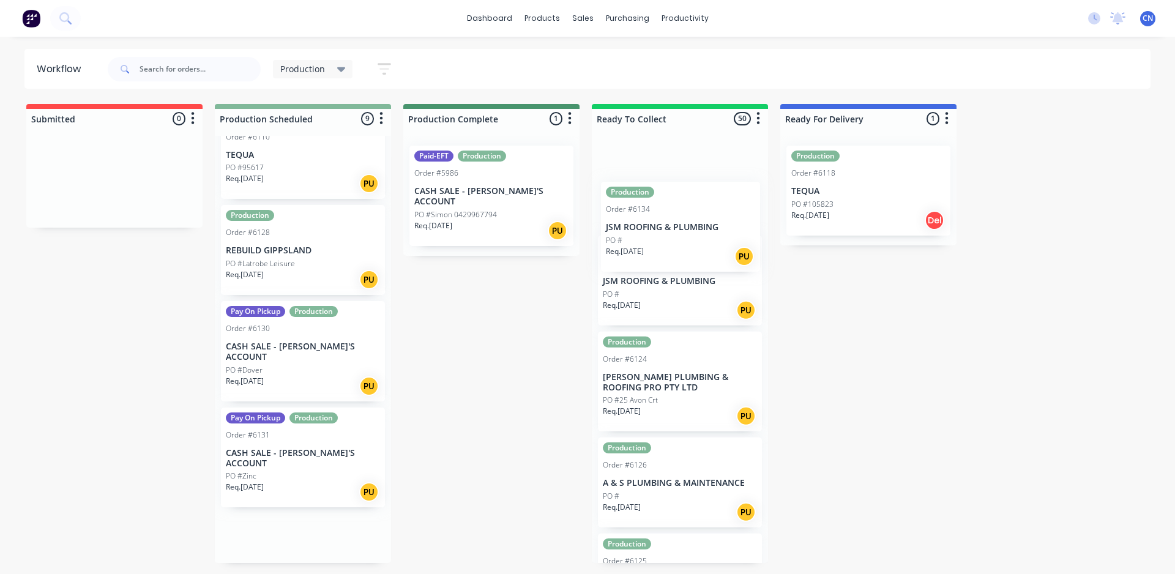
drag, startPoint x: 302, startPoint y: 537, endPoint x: 673, endPoint y: 222, distance: 486.3
click at [676, 228] on div "Submitted 0 Summaries Total order value Invoiced to date To be invoiced Product…" at bounding box center [922, 333] width 1863 height 459
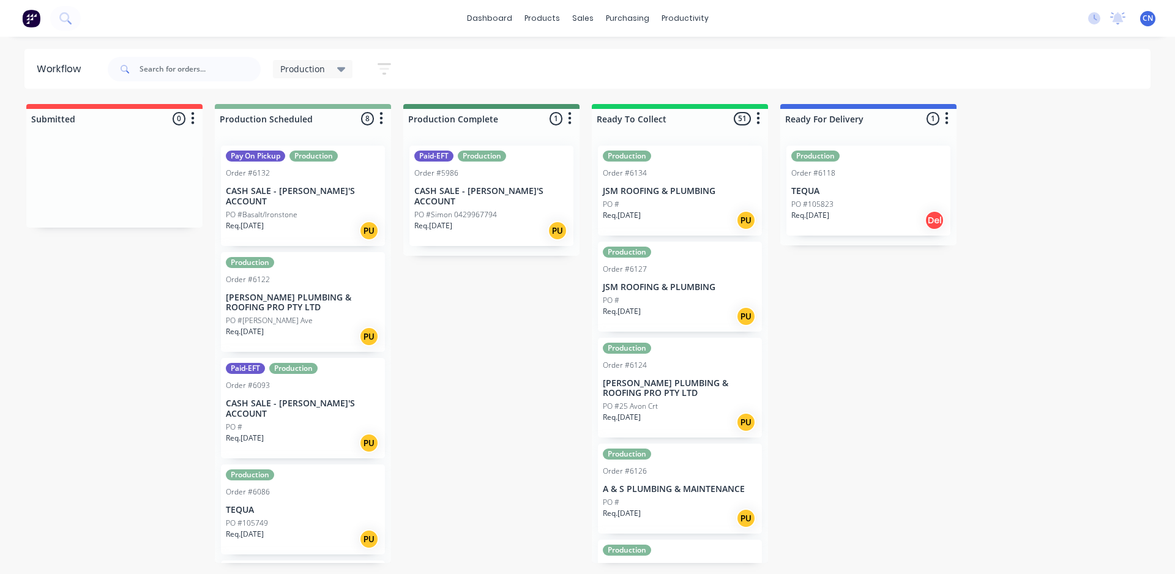
scroll to position [61, 0]
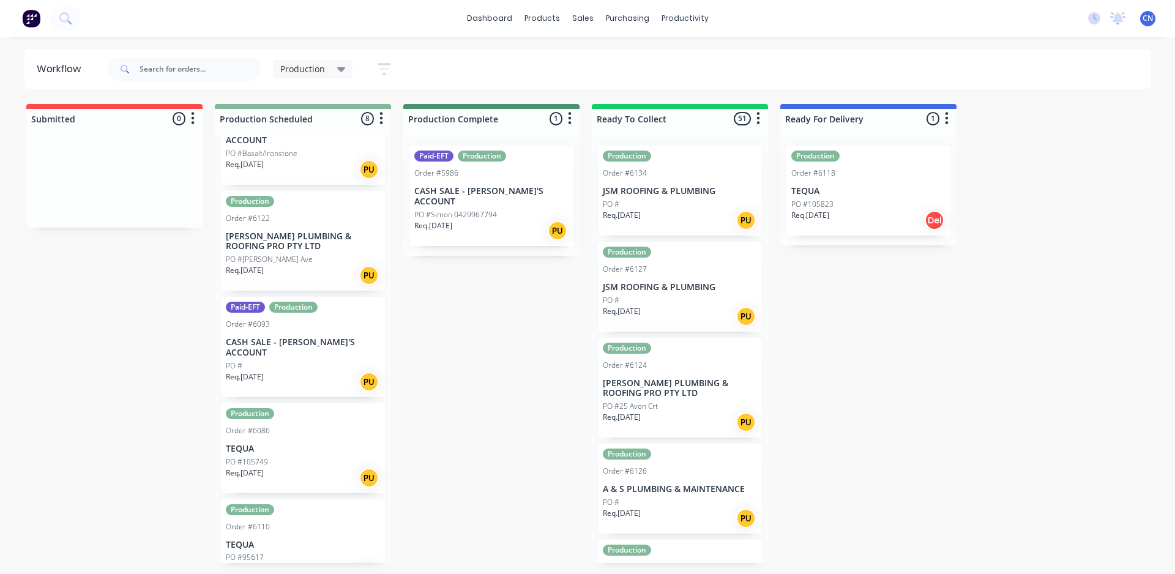
click at [307, 540] on p "TEQUA" at bounding box center [303, 545] width 154 height 10
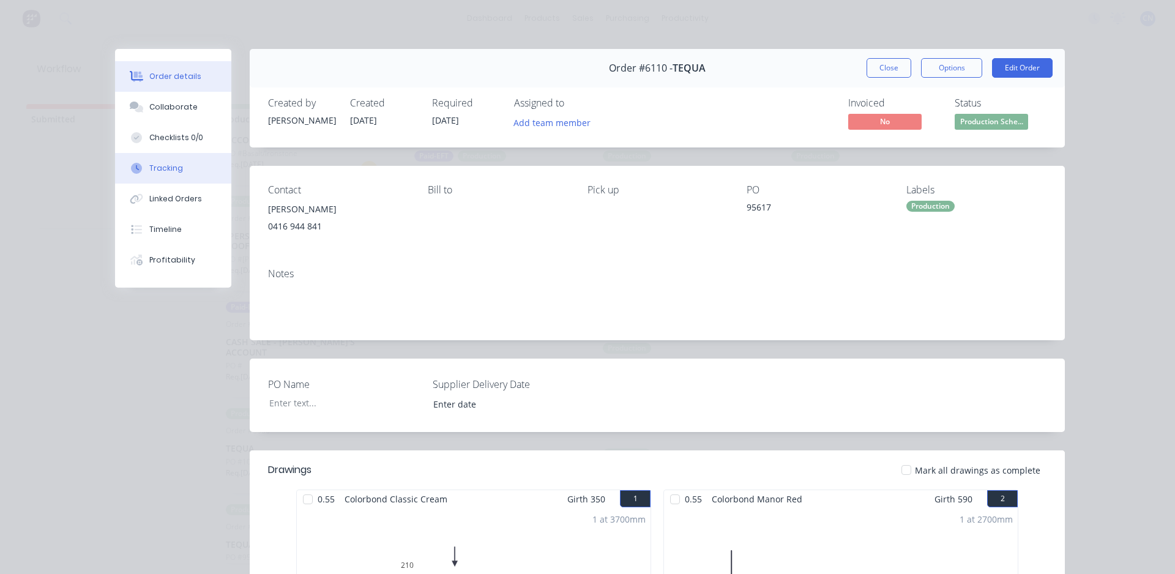
click at [147, 157] on button "Tracking" at bounding box center [173, 168] width 116 height 31
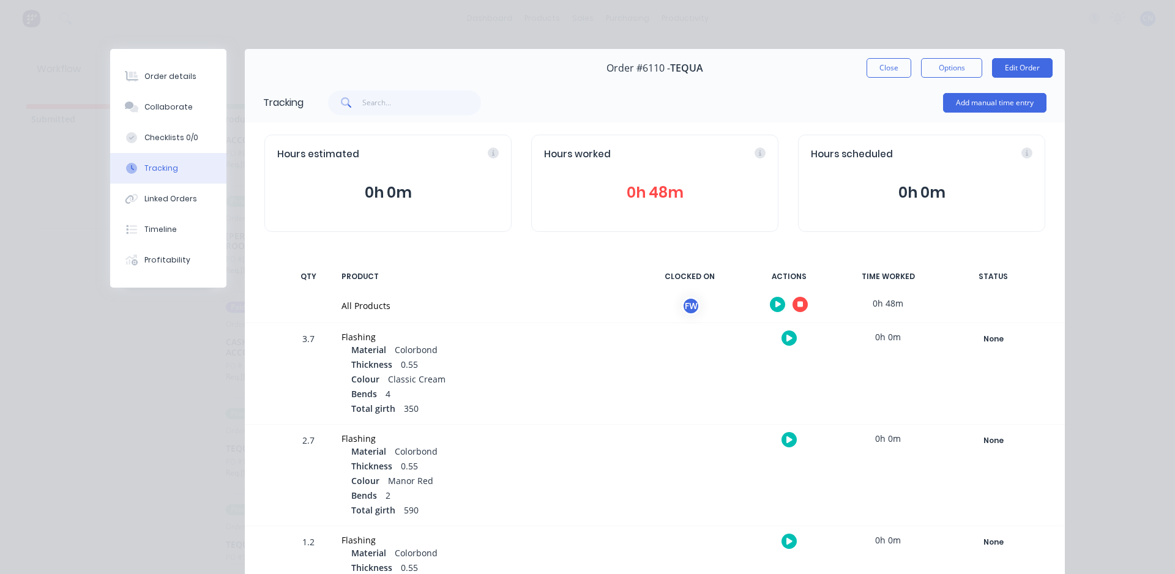
click at [797, 304] on icon "button" at bounding box center [800, 305] width 6 height 6
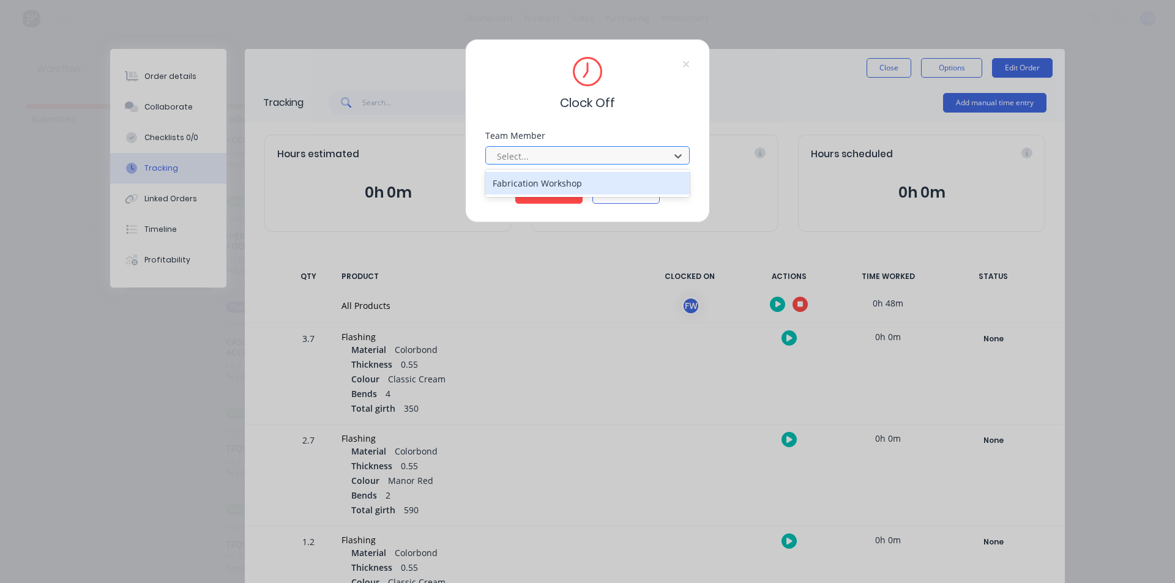
click at [565, 153] on div at bounding box center [580, 156] width 168 height 15
click at [528, 185] on div "Fabrication Workshop" at bounding box center [587, 183] width 204 height 23
click at [532, 193] on button "Clock Off" at bounding box center [548, 194] width 67 height 20
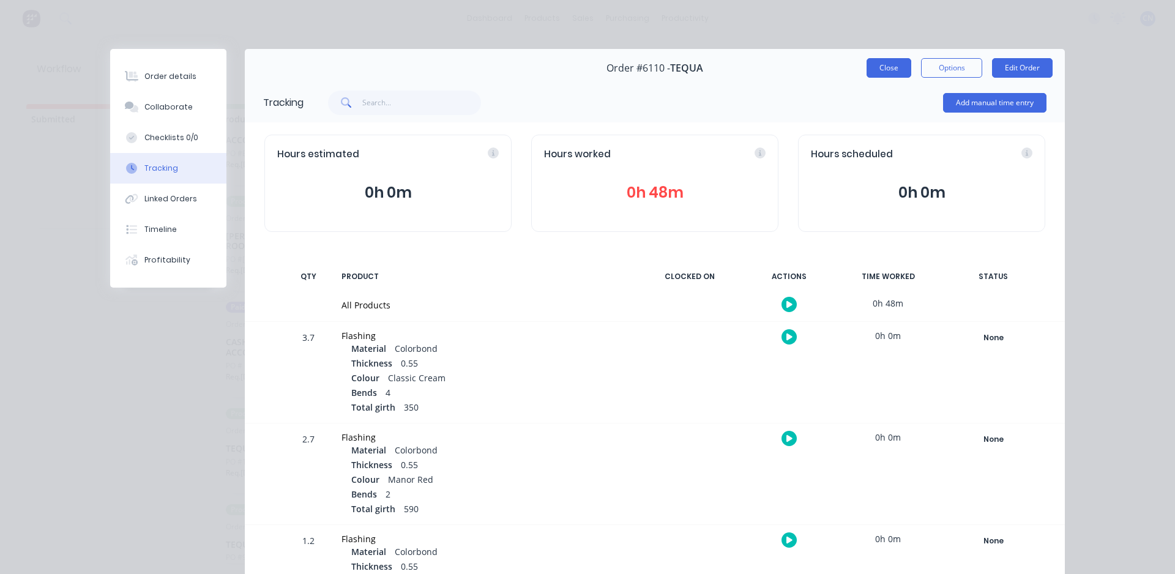
click at [878, 67] on button "Close" at bounding box center [889, 68] width 45 height 20
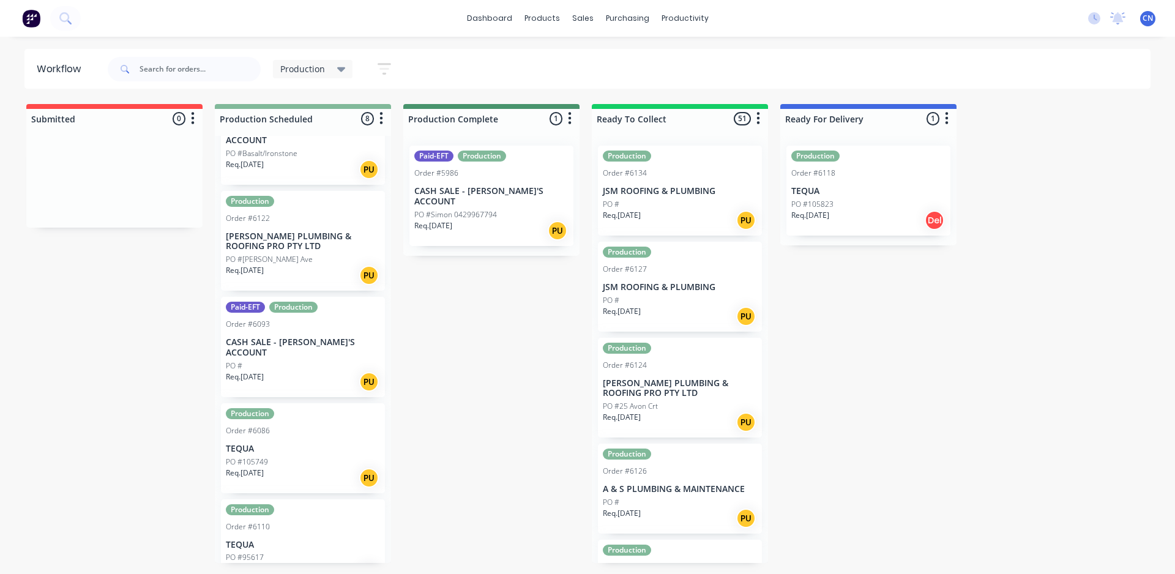
scroll to position [63, 0]
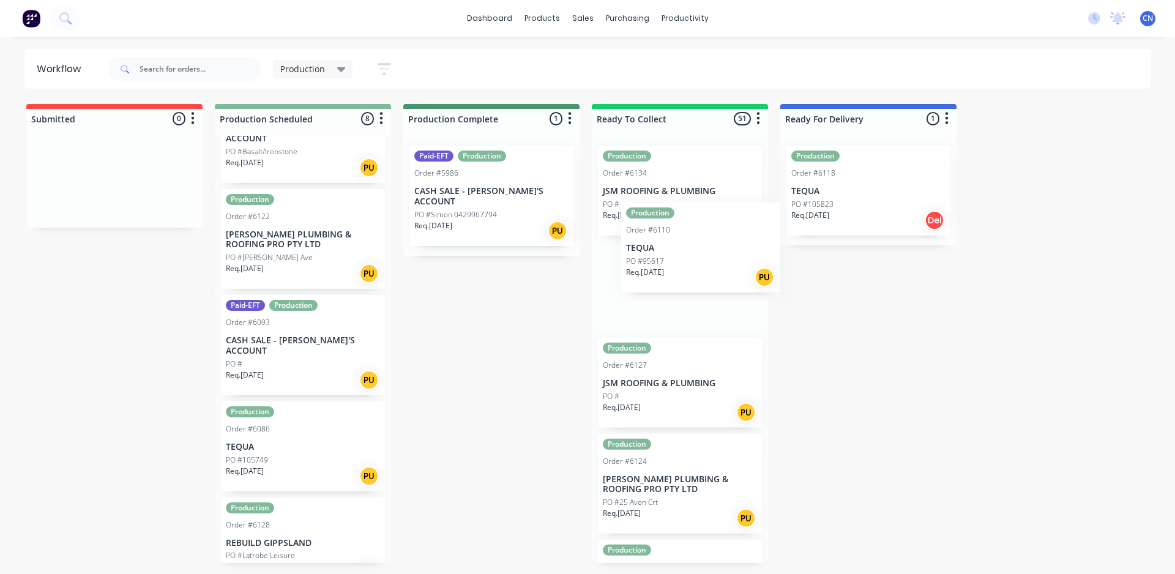
drag, startPoint x: 274, startPoint y: 547, endPoint x: 663, endPoint y: 250, distance: 490.3
click at [663, 250] on div "Submitted 0 Summaries Total order value Invoiced to date To be invoiced Product…" at bounding box center [922, 333] width 1863 height 459
click at [334, 252] on div "PO #[PERSON_NAME] Ave" at bounding box center [303, 257] width 154 height 11
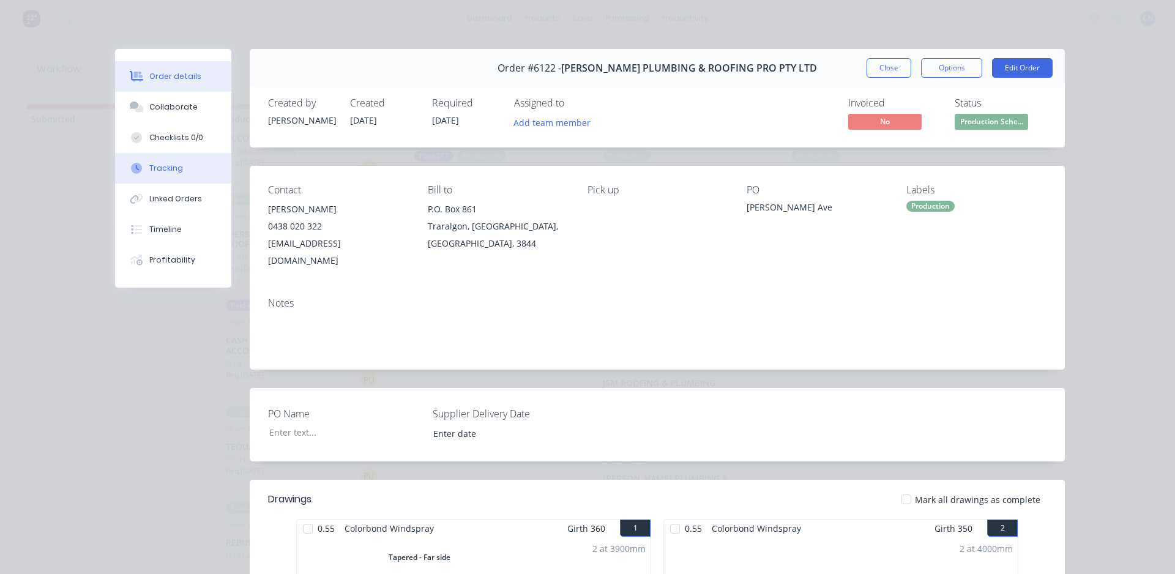
click at [181, 170] on button "Tracking" at bounding box center [173, 168] width 116 height 31
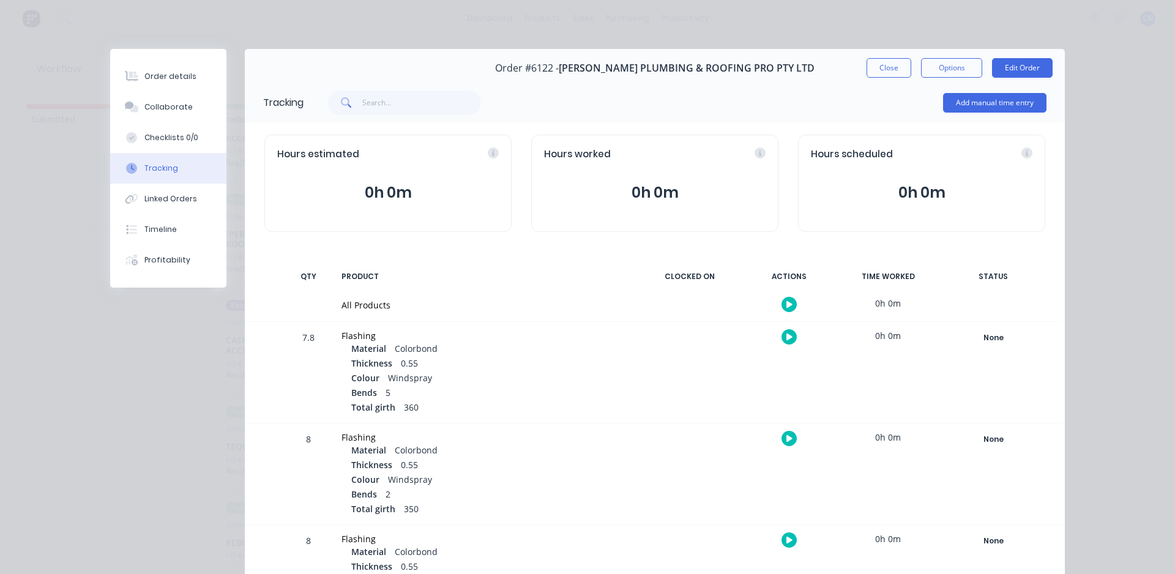
click at [789, 308] on button "button" at bounding box center [788, 304] width 15 height 15
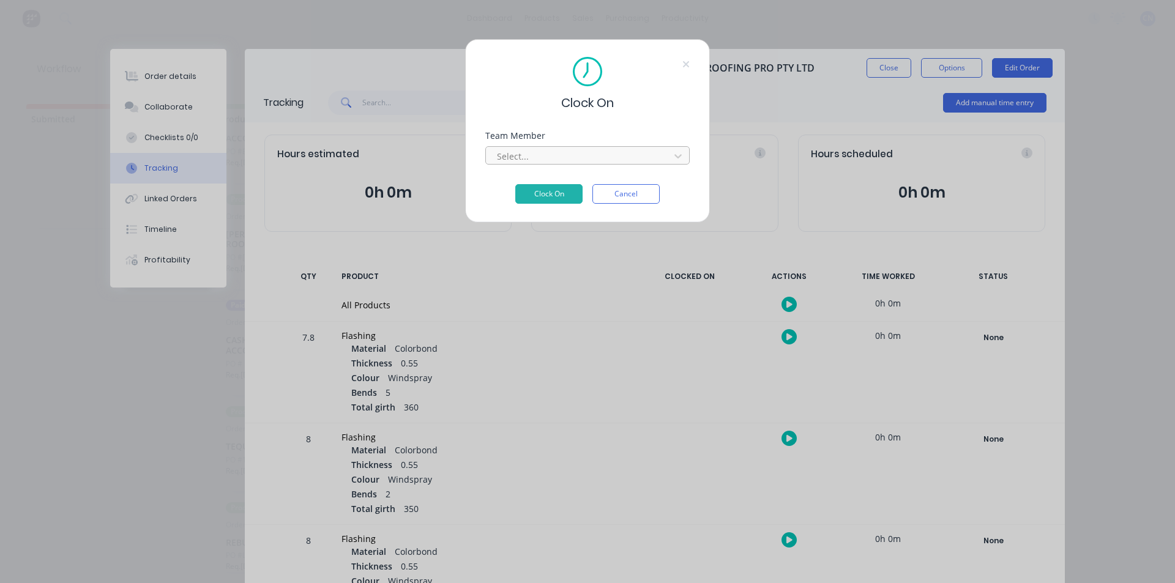
click at [532, 152] on div at bounding box center [580, 156] width 168 height 15
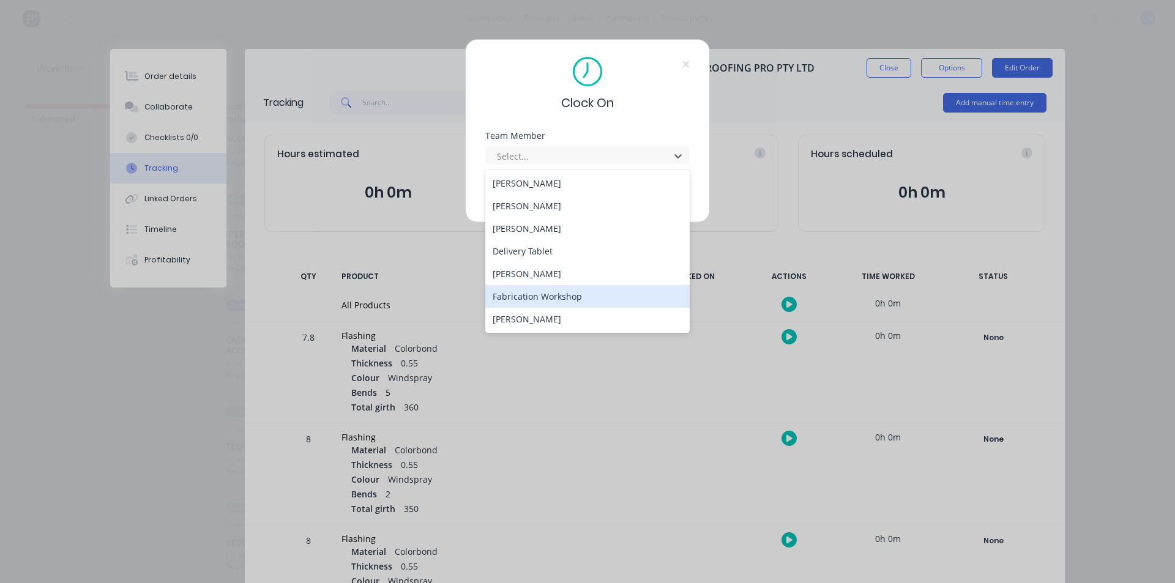
drag, startPoint x: 535, startPoint y: 293, endPoint x: 538, endPoint y: 287, distance: 6.3
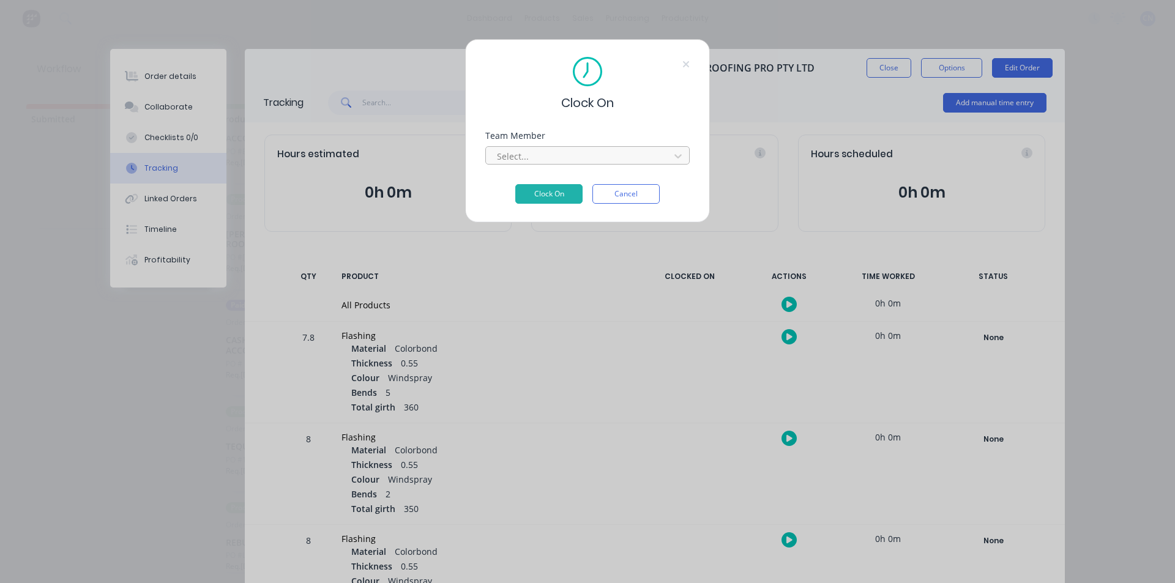
drag, startPoint x: 538, startPoint y: 287, endPoint x: 537, endPoint y: 157, distance: 129.7
click at [537, 157] on div at bounding box center [580, 156] width 168 height 15
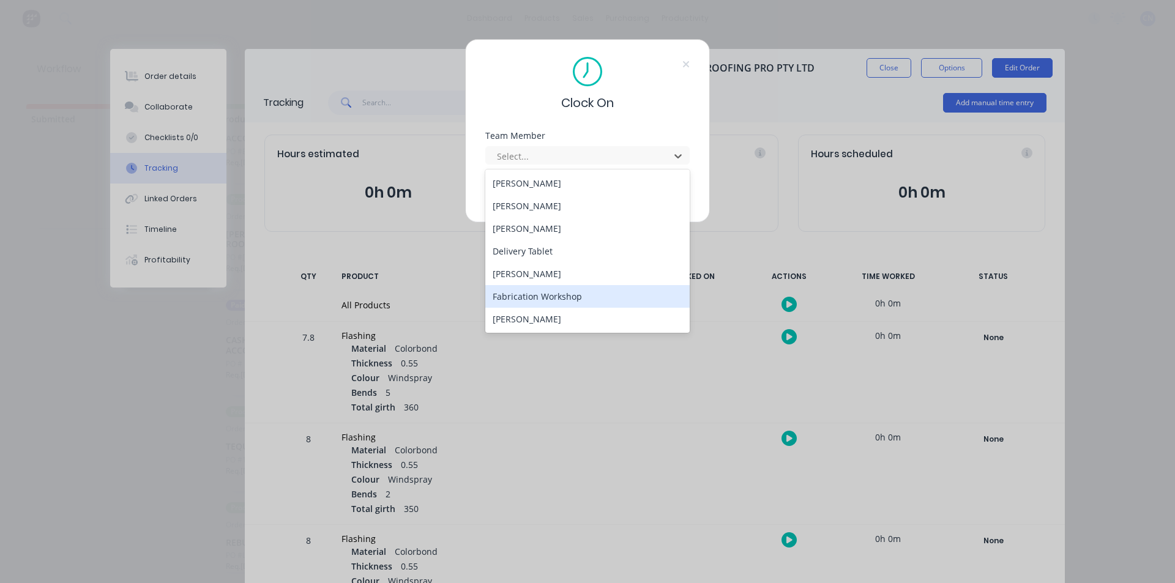
click at [523, 294] on div "Fabrication Workshop" at bounding box center [587, 296] width 204 height 23
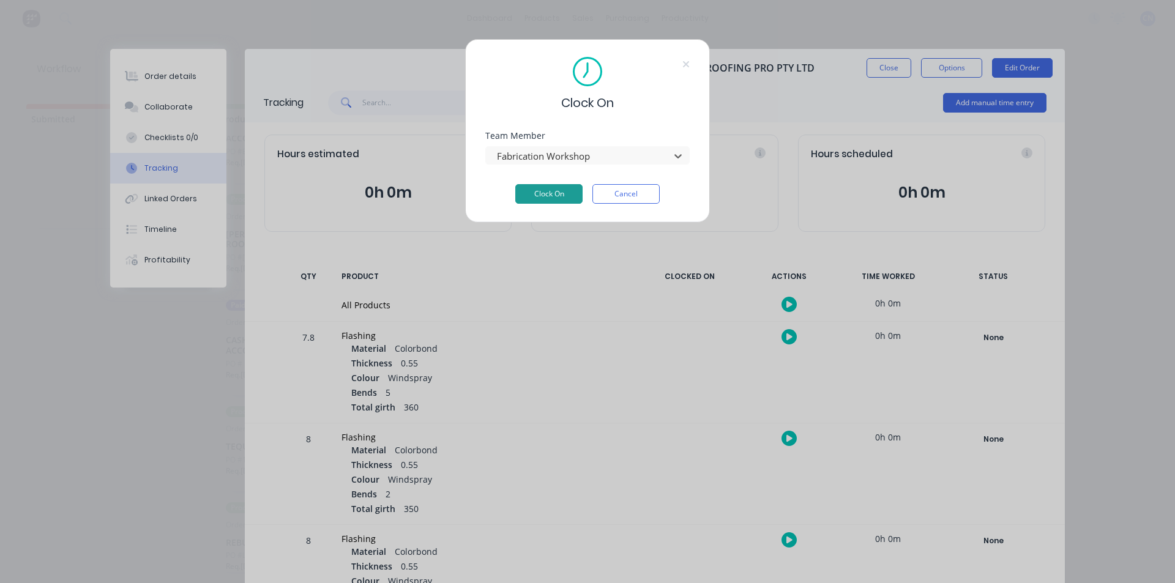
click at [520, 190] on button "Clock On" at bounding box center [548, 194] width 67 height 20
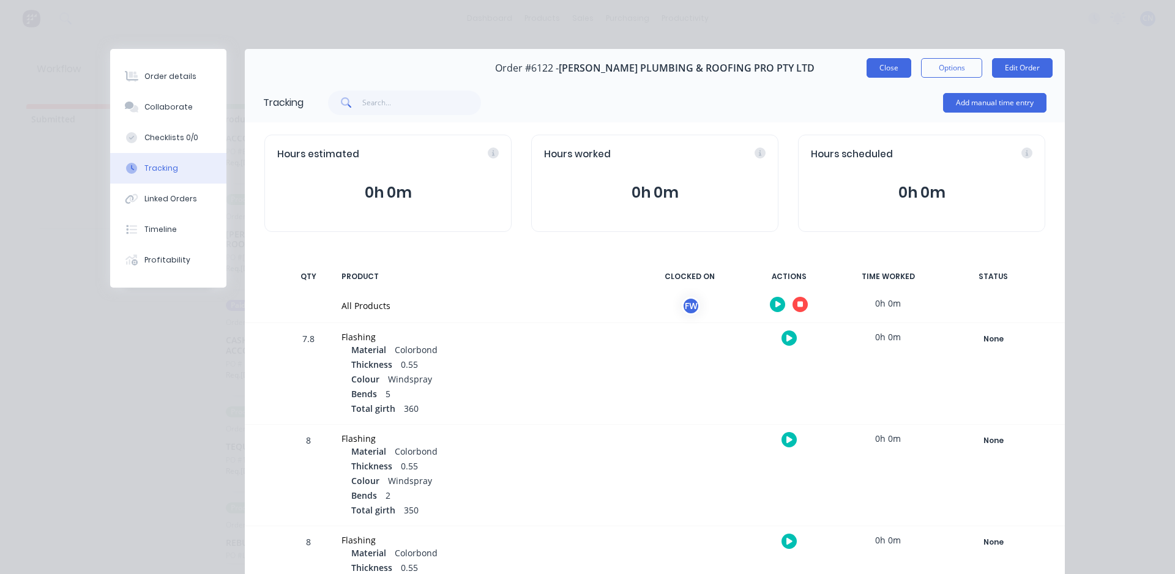
click at [882, 75] on button "Close" at bounding box center [889, 68] width 45 height 20
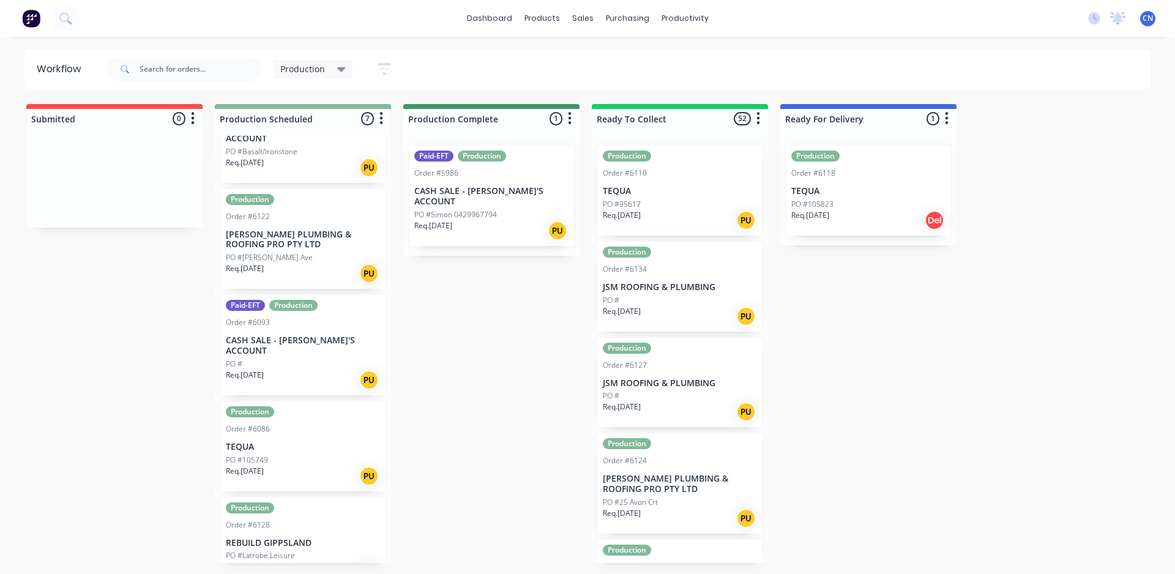
click at [488, 220] on div "Req. 08/10/25 PU" at bounding box center [491, 230] width 154 height 21
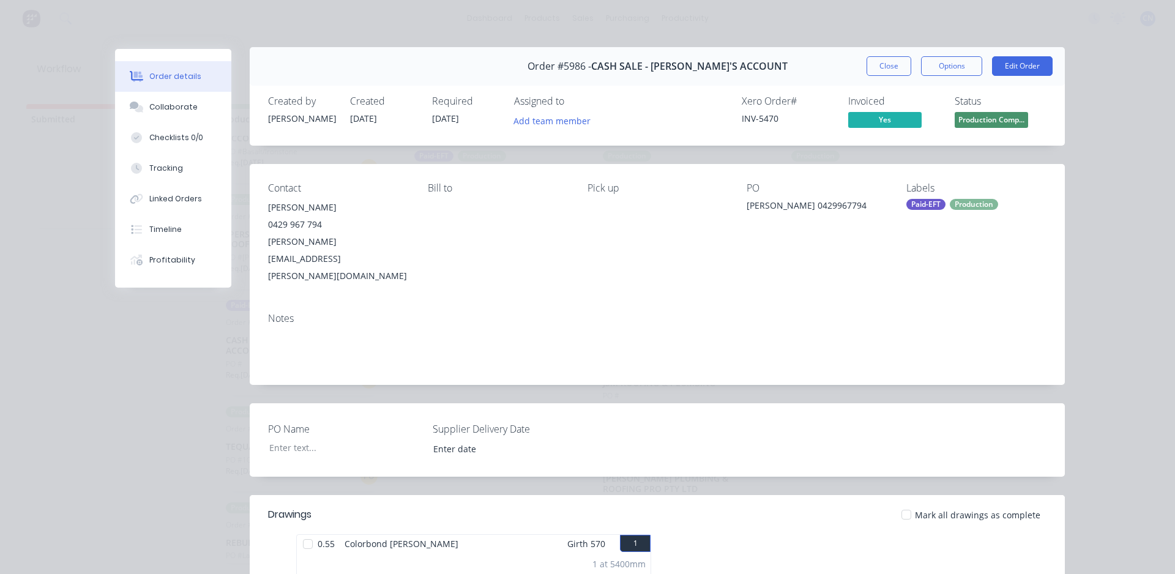
scroll to position [0, 0]
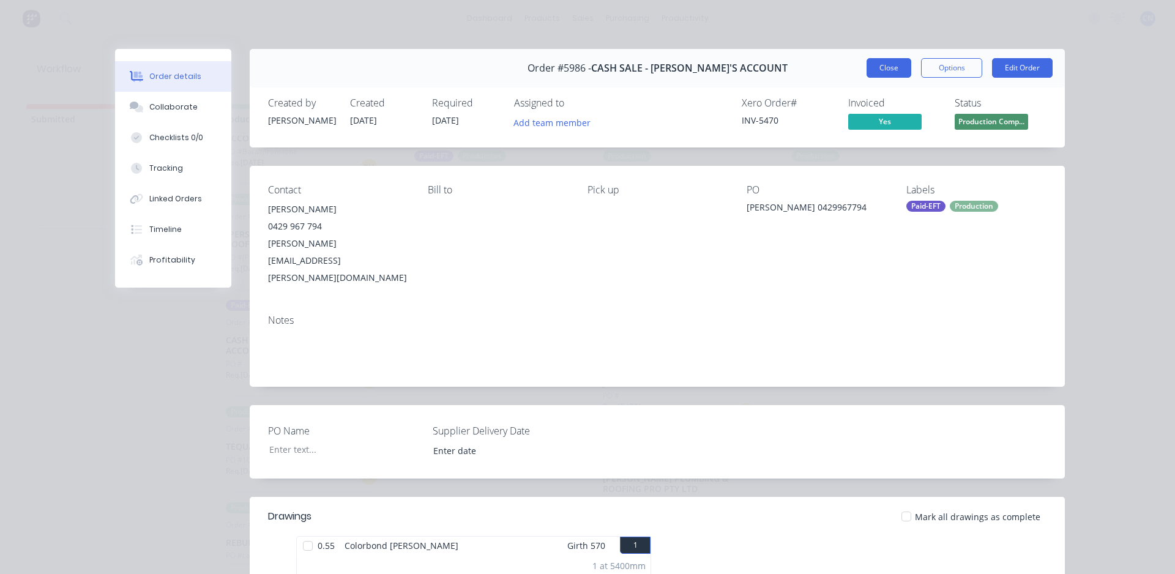
click at [876, 69] on button "Close" at bounding box center [889, 68] width 45 height 20
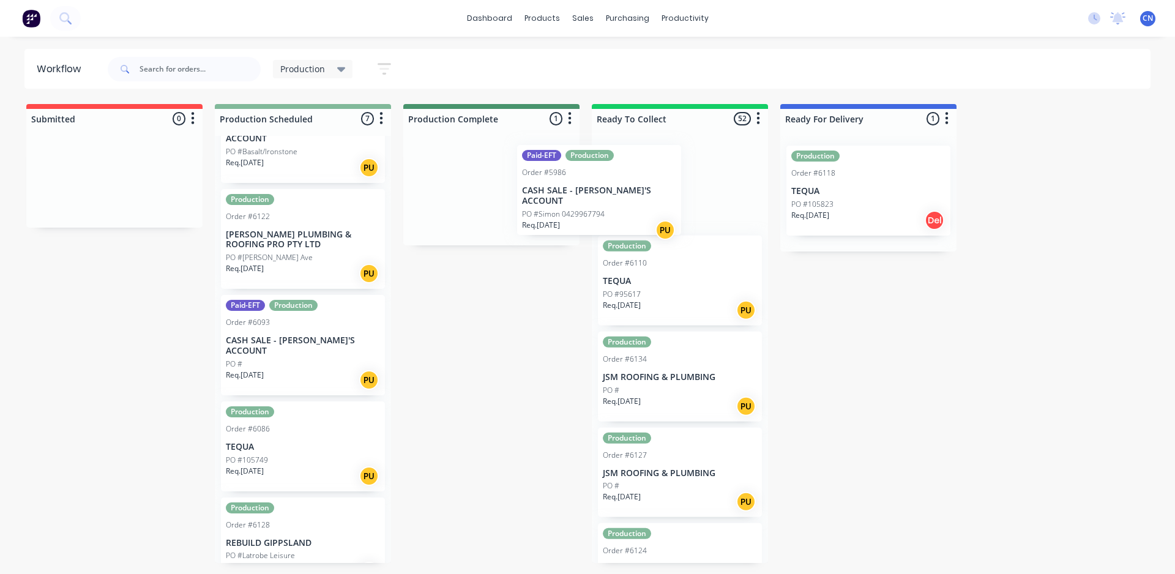
drag, startPoint x: 488, startPoint y: 212, endPoint x: 600, endPoint y: 211, distance: 112.0
click at [600, 211] on div "Submitted 0 Summaries Total order value Invoiced to date To be invoiced Product…" at bounding box center [922, 333] width 1863 height 459
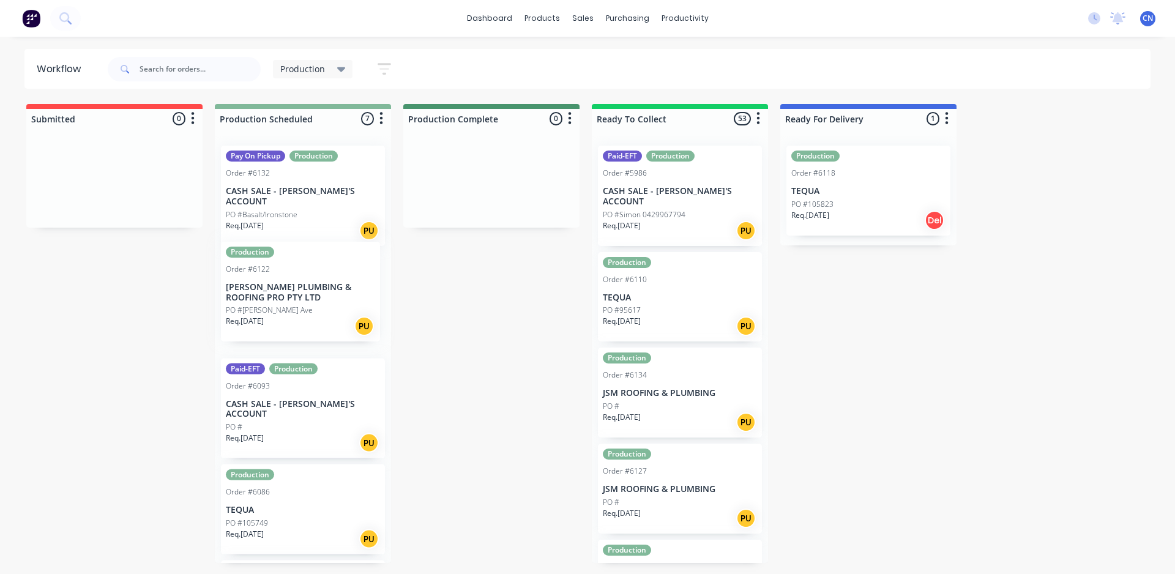
drag, startPoint x: 591, startPoint y: 303, endPoint x: 709, endPoint y: 269, distance: 122.8
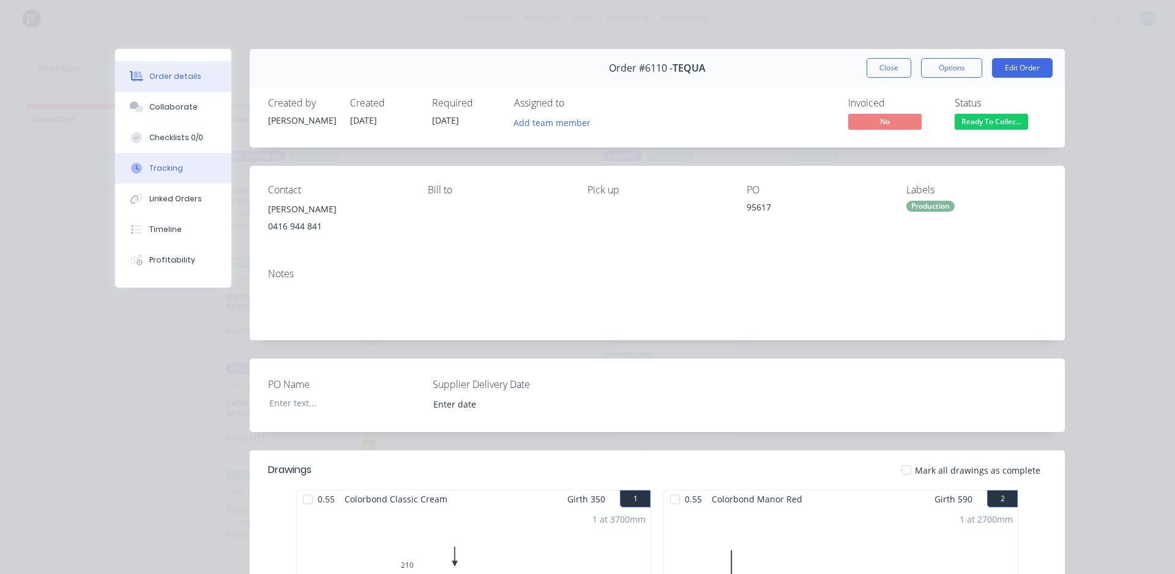
drag, startPoint x: 162, startPoint y: 173, endPoint x: 189, endPoint y: 166, distance: 27.9
click at [162, 173] on div "Tracking" at bounding box center [166, 168] width 34 height 11
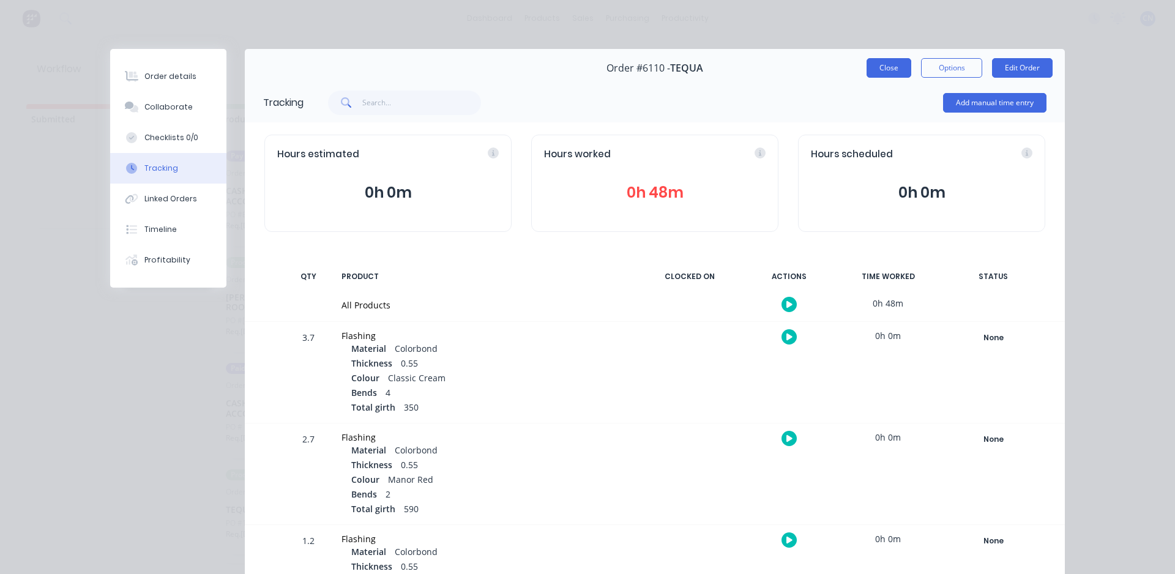
click at [887, 69] on button "Close" at bounding box center [889, 68] width 45 height 20
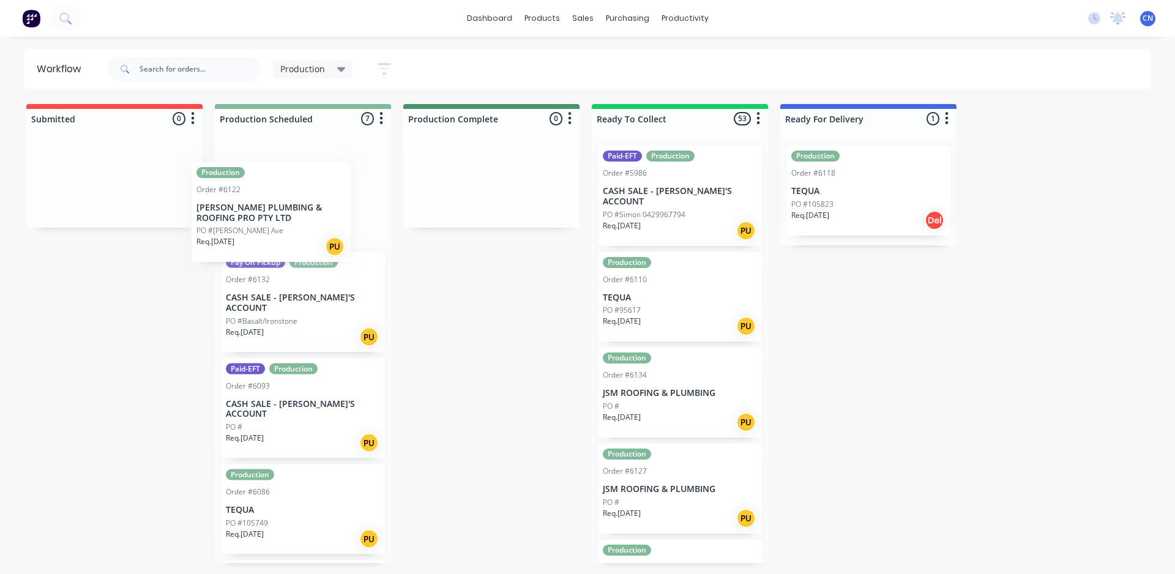
drag, startPoint x: 289, startPoint y: 310, endPoint x: 293, endPoint y: 197, distance: 113.3
click at [293, 198] on div "Pay On Pickup Production Order #6132 CASH SALE - BEN'S ACCOUNT PO #Basalt/Irons…" at bounding box center [303, 349] width 176 height 427
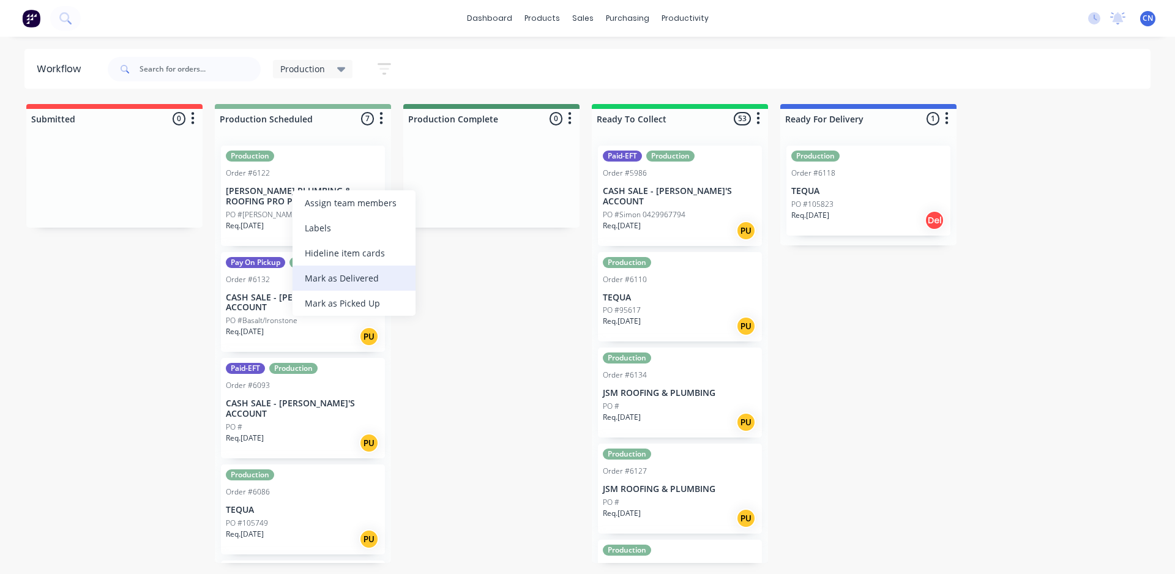
click at [336, 283] on div "Mark as Delivered" at bounding box center [354, 278] width 123 height 25
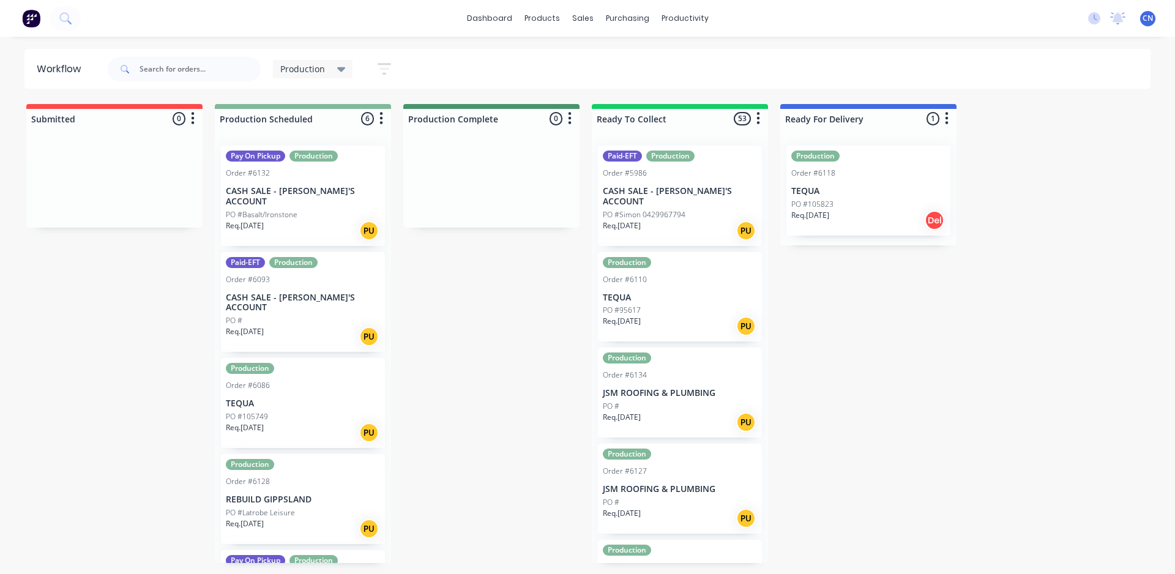
click at [437, 356] on div "Submitted 0 Summaries Total order value Invoiced to date To be invoiced Product…" at bounding box center [922, 333] width 1863 height 459
click at [315, 398] on p "TEQUA" at bounding box center [303, 403] width 154 height 10
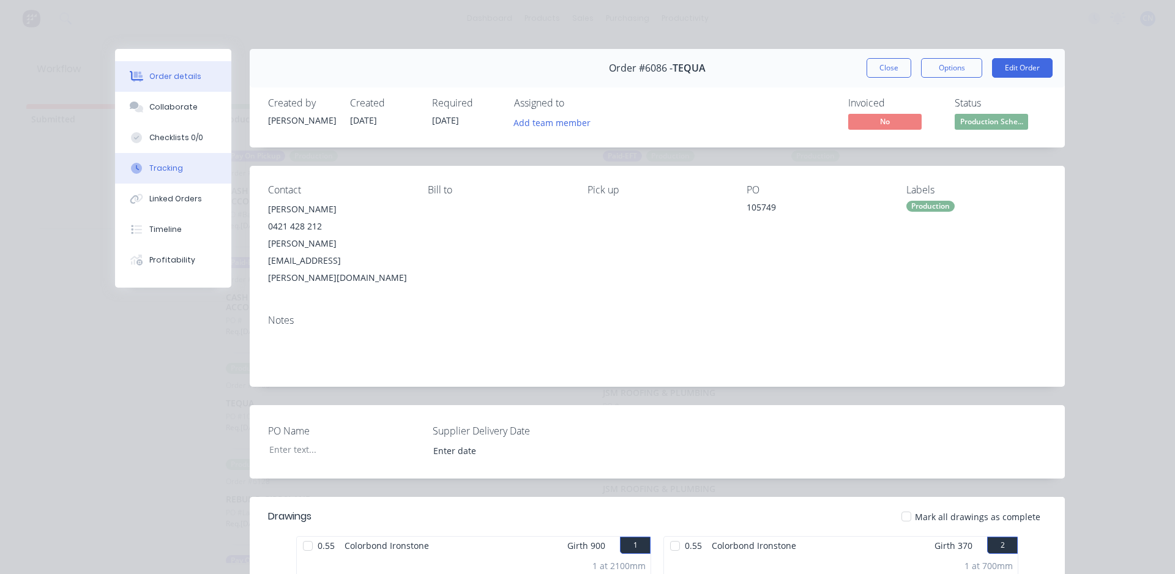
click at [165, 168] on div "Tracking" at bounding box center [166, 168] width 34 height 11
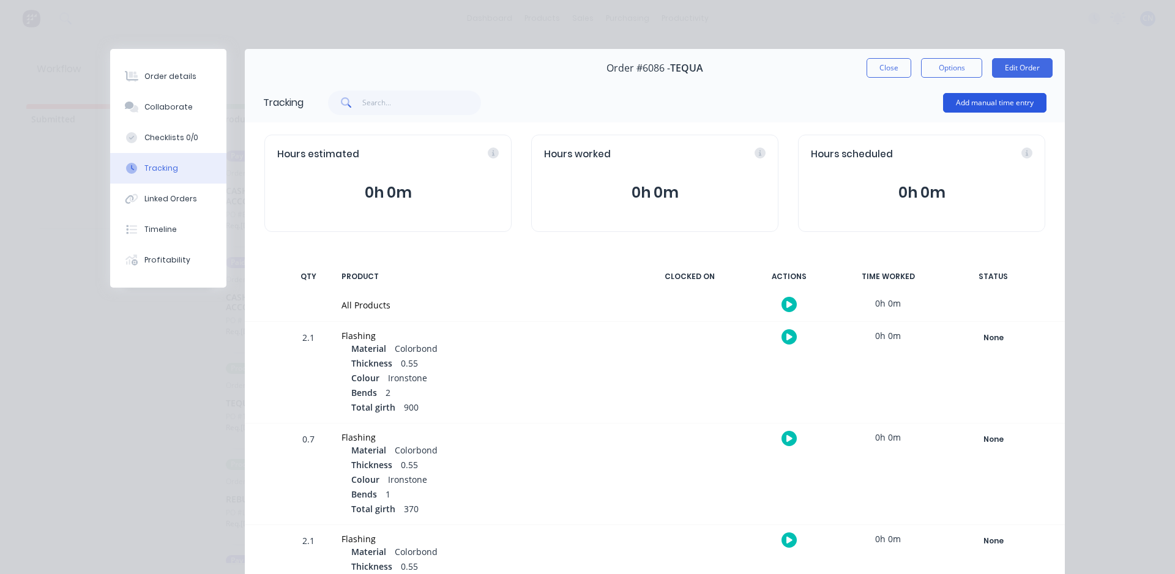
click at [943, 106] on button "Add manual time entry" at bounding box center [994, 103] width 103 height 20
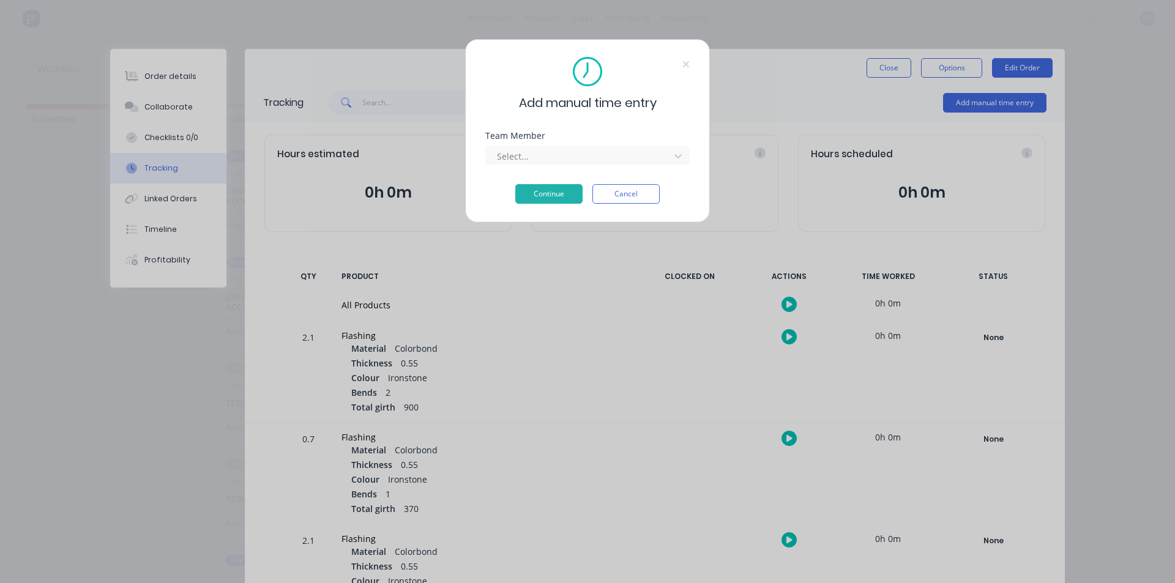
click at [507, 168] on div "Team Member Select..." at bounding box center [587, 158] width 204 height 53
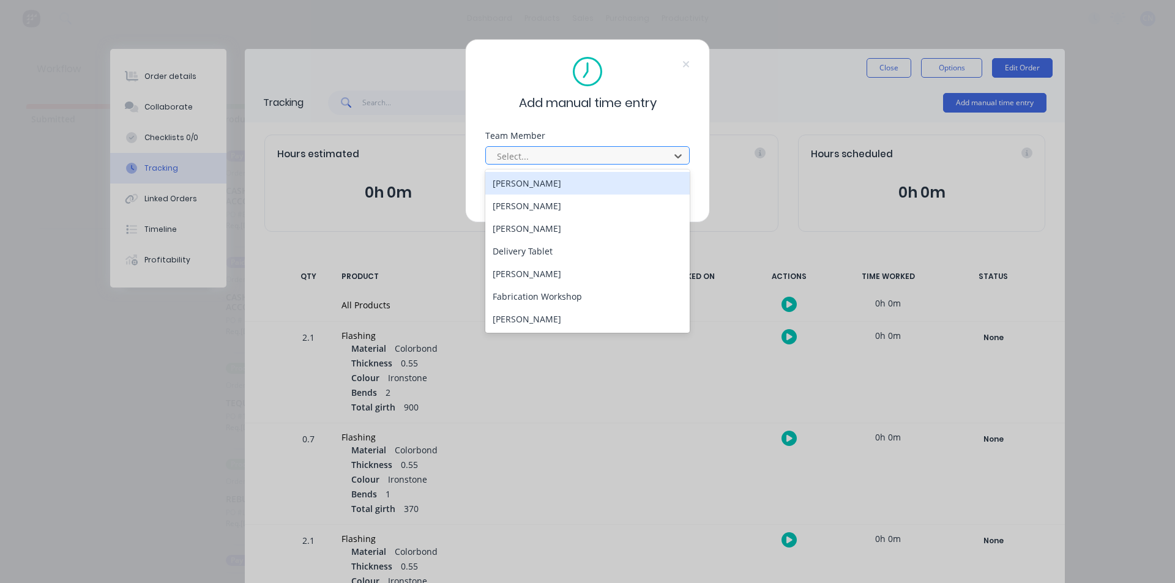
click at [507, 163] on div at bounding box center [580, 156] width 168 height 15
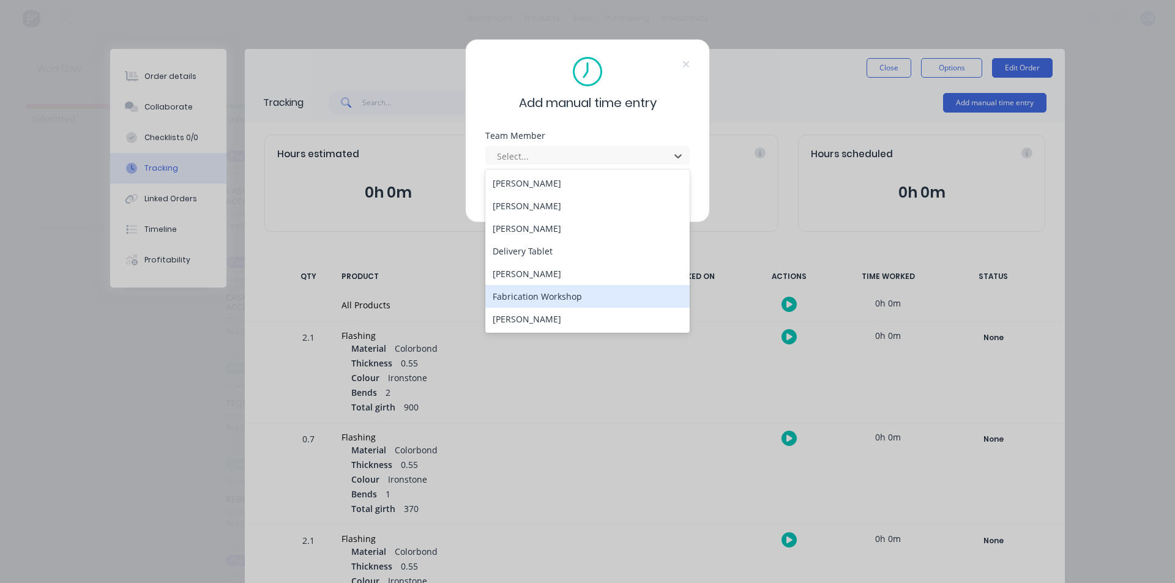
click at [529, 288] on div "Fabrication Workshop" at bounding box center [587, 296] width 204 height 23
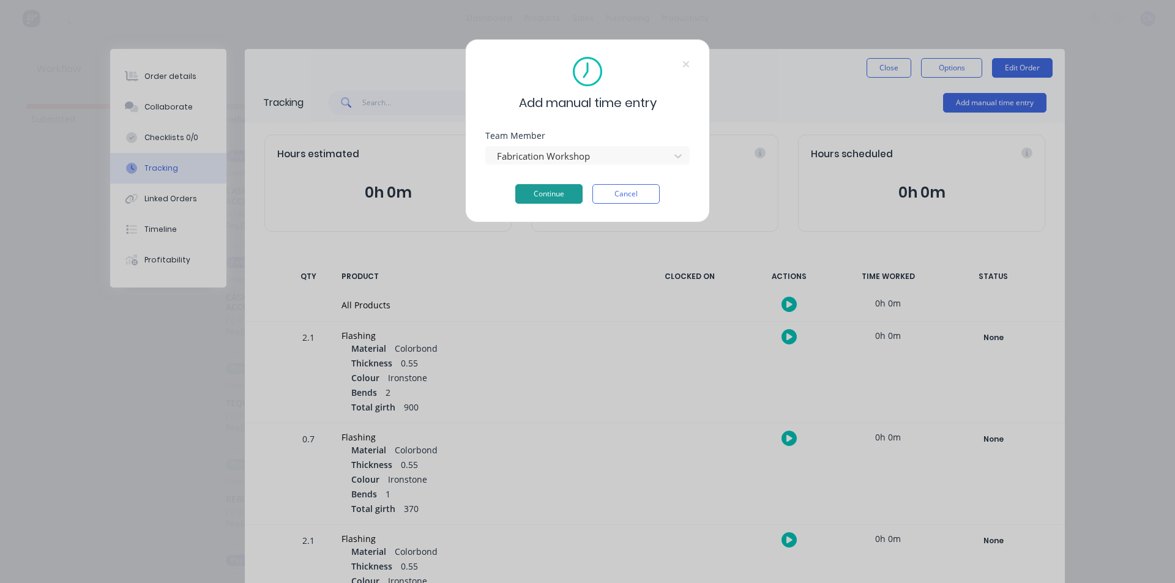
click at [556, 193] on button "Continue" at bounding box center [548, 194] width 67 height 20
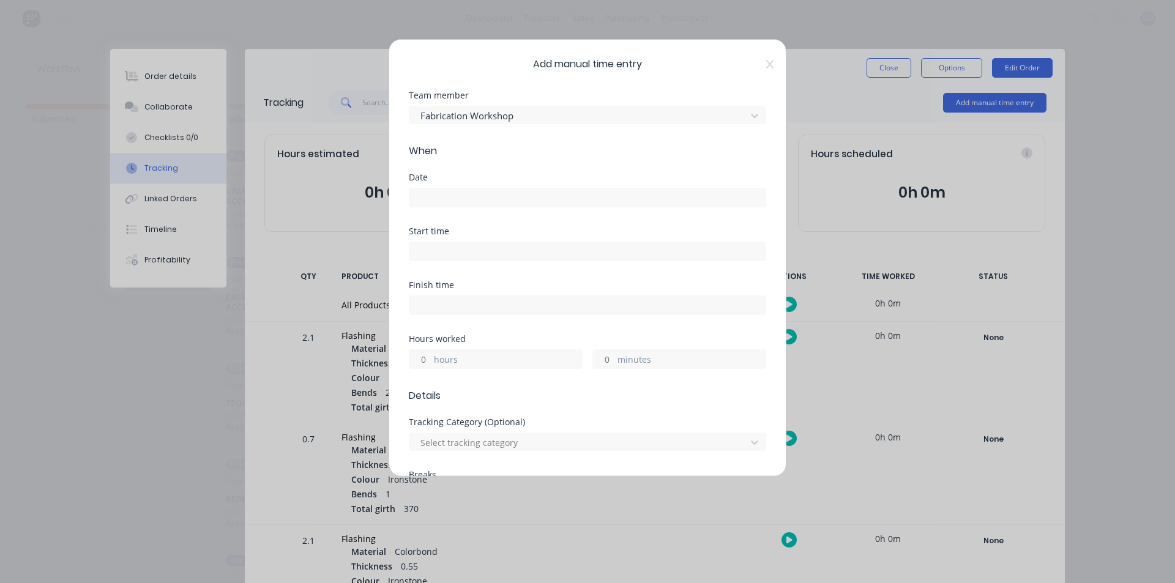
click at [449, 186] on div at bounding box center [587, 196] width 357 height 23
click at [449, 189] on input at bounding box center [587, 197] width 356 height 18
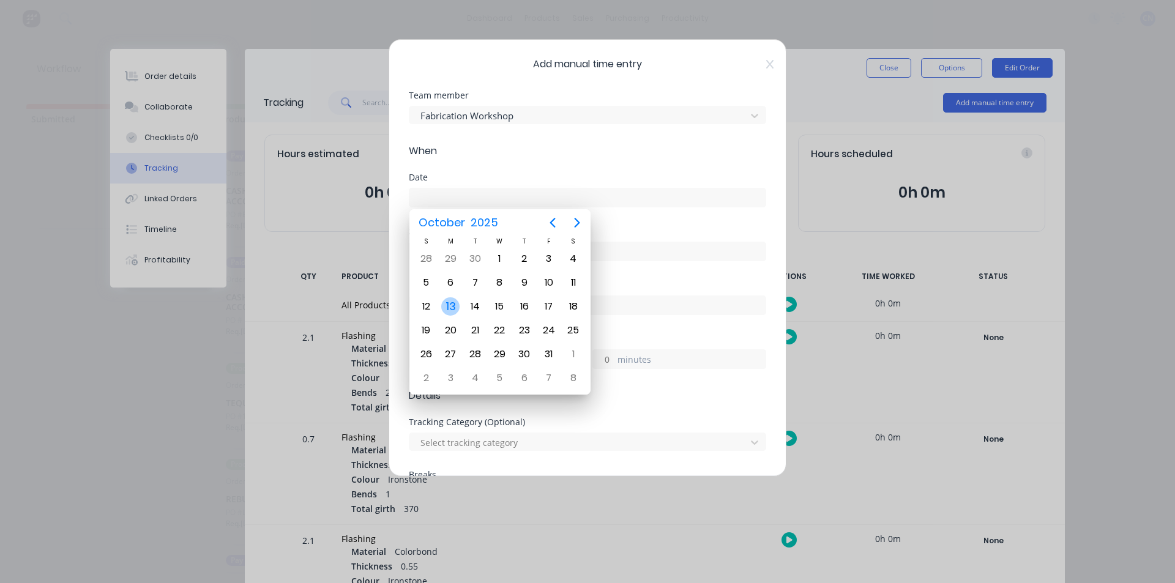
click at [456, 308] on div "13" at bounding box center [450, 306] width 18 height 18
type input "13/10/2025"
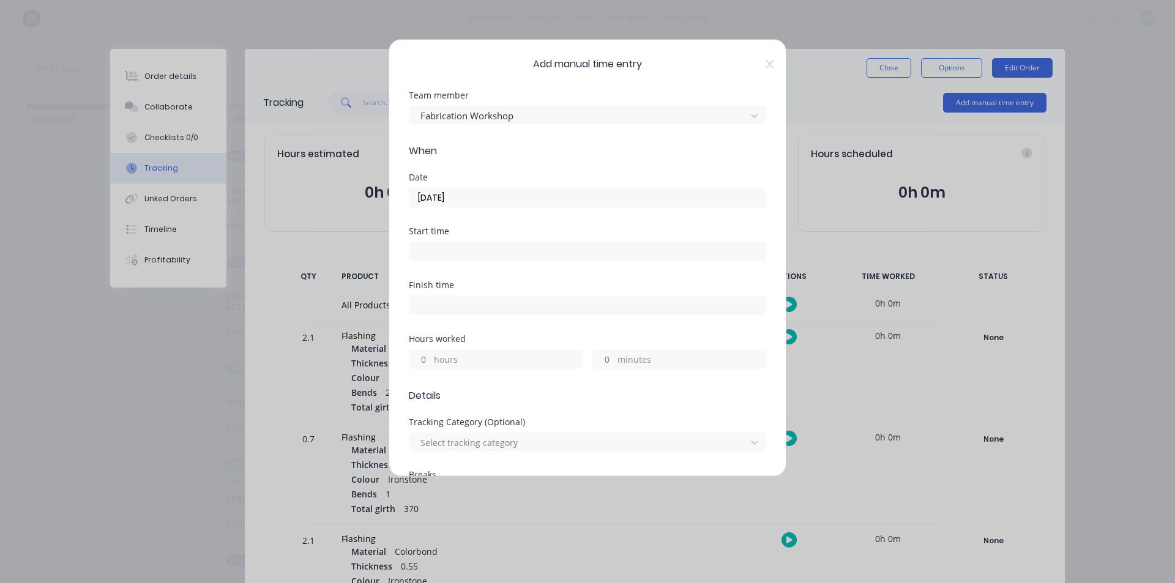
click at [454, 245] on input at bounding box center [587, 251] width 356 height 18
click at [570, 286] on div "Finish time" at bounding box center [587, 285] width 357 height 9
click at [433, 255] on input "03:43 PM" at bounding box center [587, 251] width 356 height 18
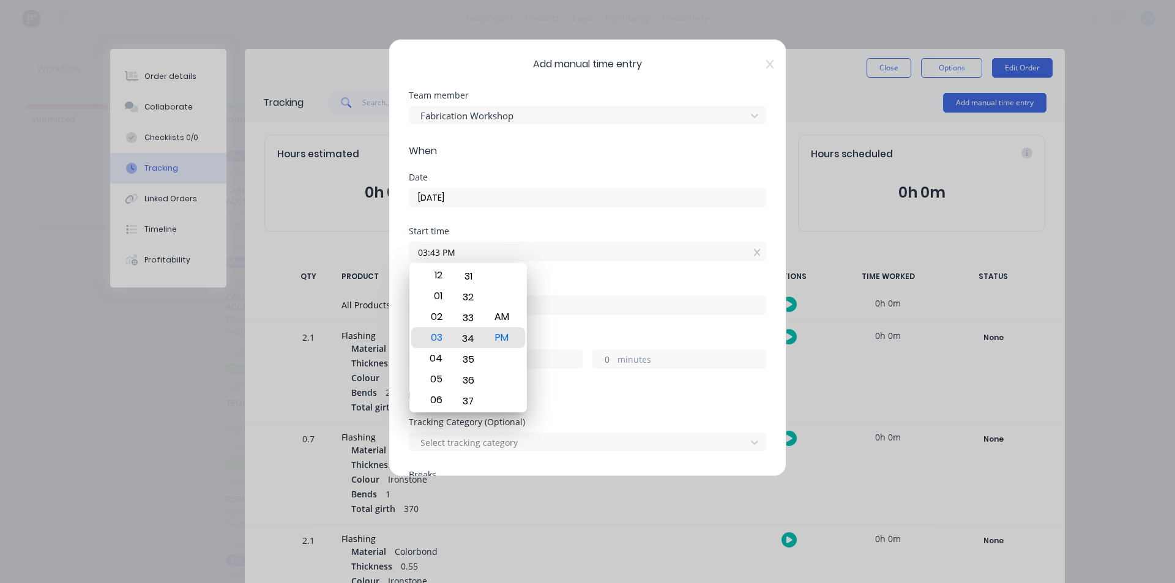
drag, startPoint x: 474, startPoint y: 291, endPoint x: 480, endPoint y: 585, distance: 293.8
click at [480, 510] on html "dashboard products sales purchasing productivity dashboard products Product Cat…" at bounding box center [587, 255] width 1175 height 510
drag, startPoint x: 466, startPoint y: 319, endPoint x: 508, endPoint y: 490, distance: 176.5
click at [494, 499] on body "dashboard products sales purchasing productivity dashboard products Product Cat…" at bounding box center [587, 255] width 1175 height 510
type input "03:15 PM"
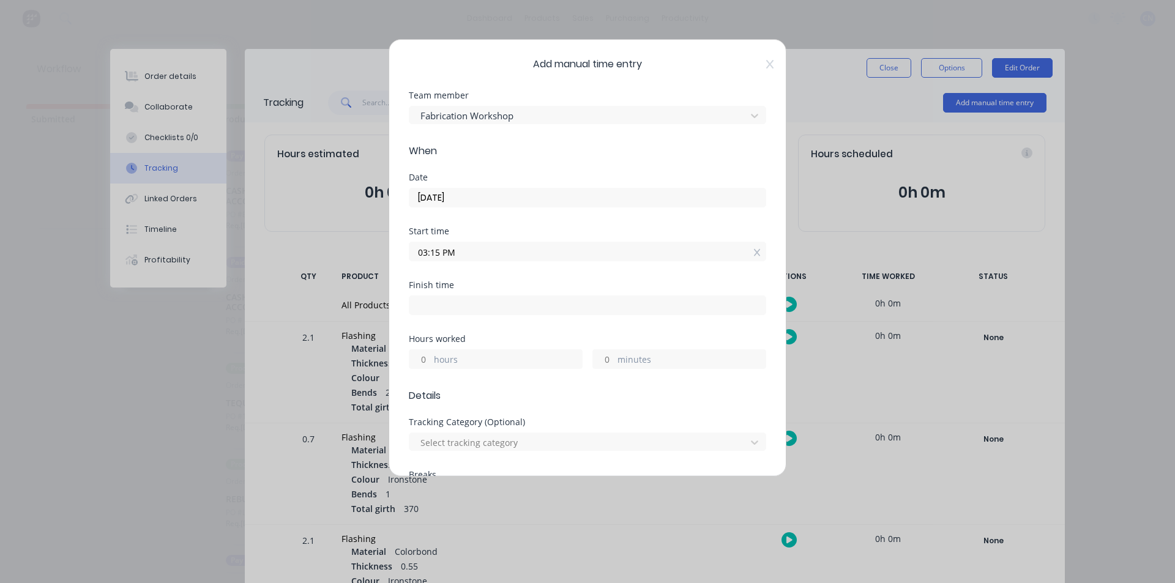
click at [580, 273] on div "Start time 03:15 PM" at bounding box center [587, 254] width 357 height 54
click at [439, 308] on input at bounding box center [587, 305] width 356 height 18
type input "03:43 PM"
type input "0"
type input "28"
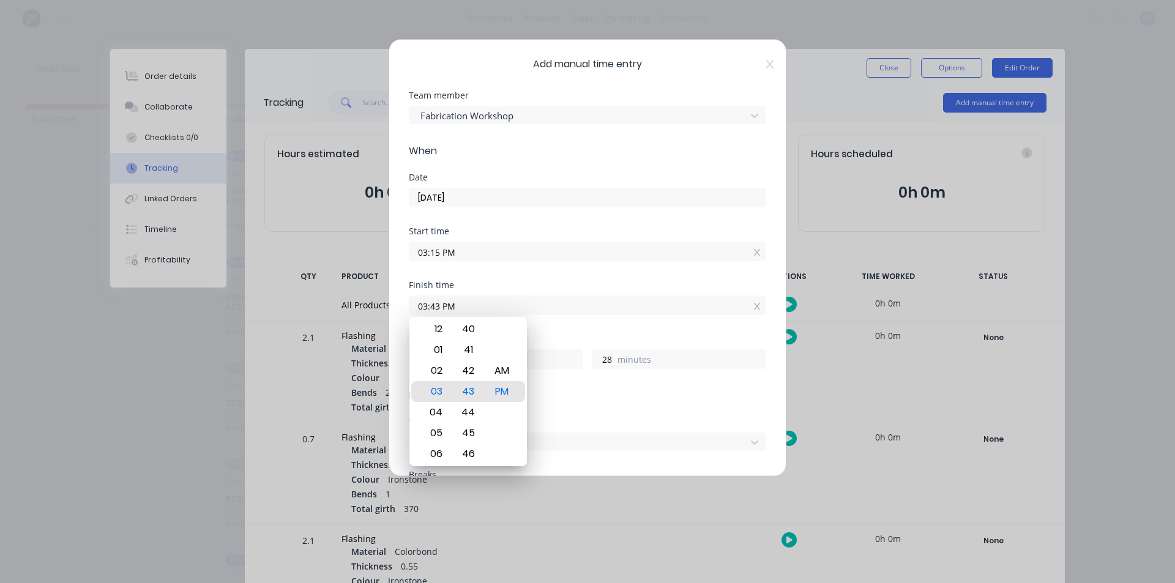
click at [551, 275] on div "Start time 03:15 PM" at bounding box center [587, 254] width 357 height 54
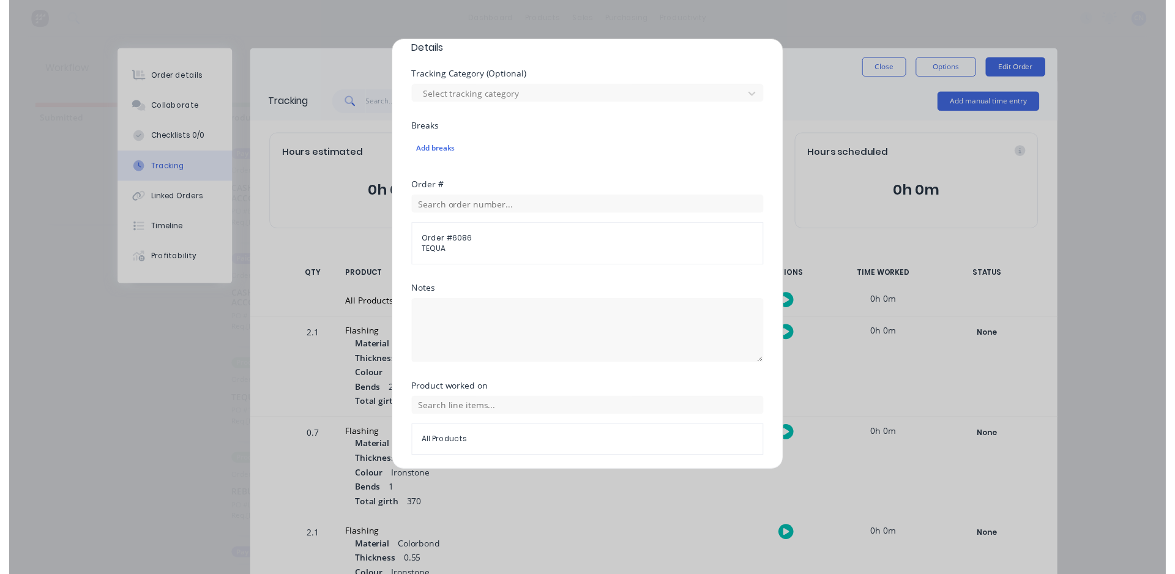
scroll to position [390, 0]
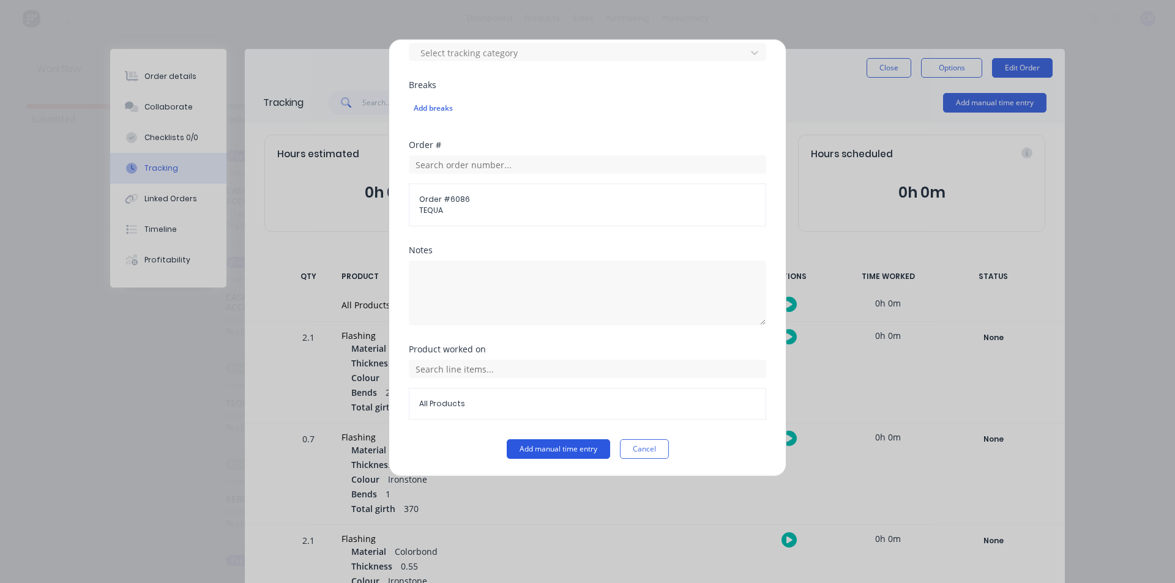
click at [517, 440] on button "Add manual time entry" at bounding box center [558, 449] width 103 height 20
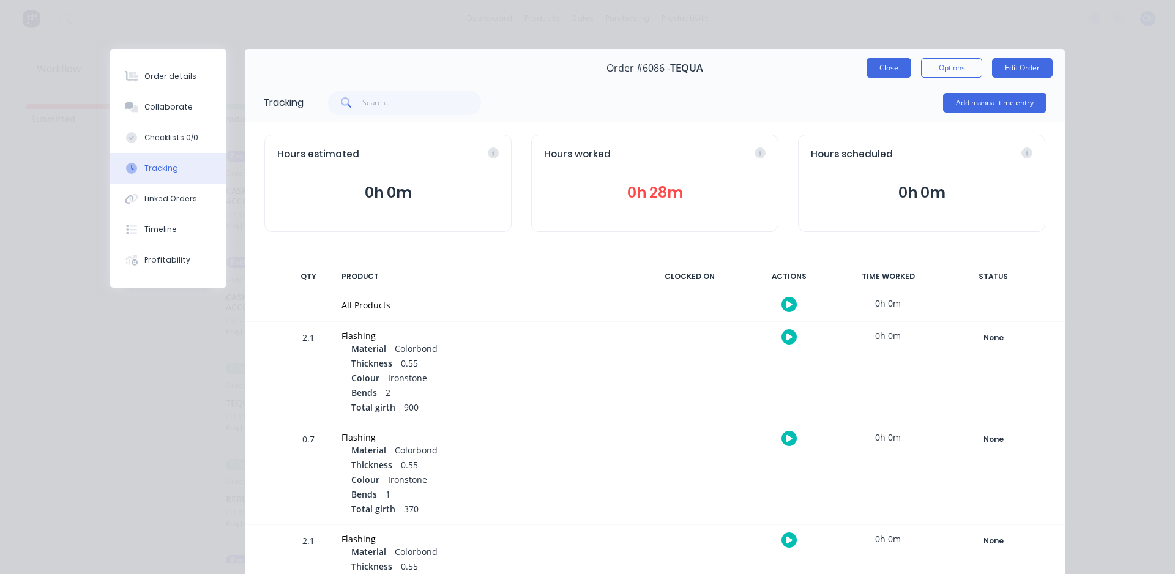
click at [876, 68] on button "Close" at bounding box center [889, 68] width 45 height 20
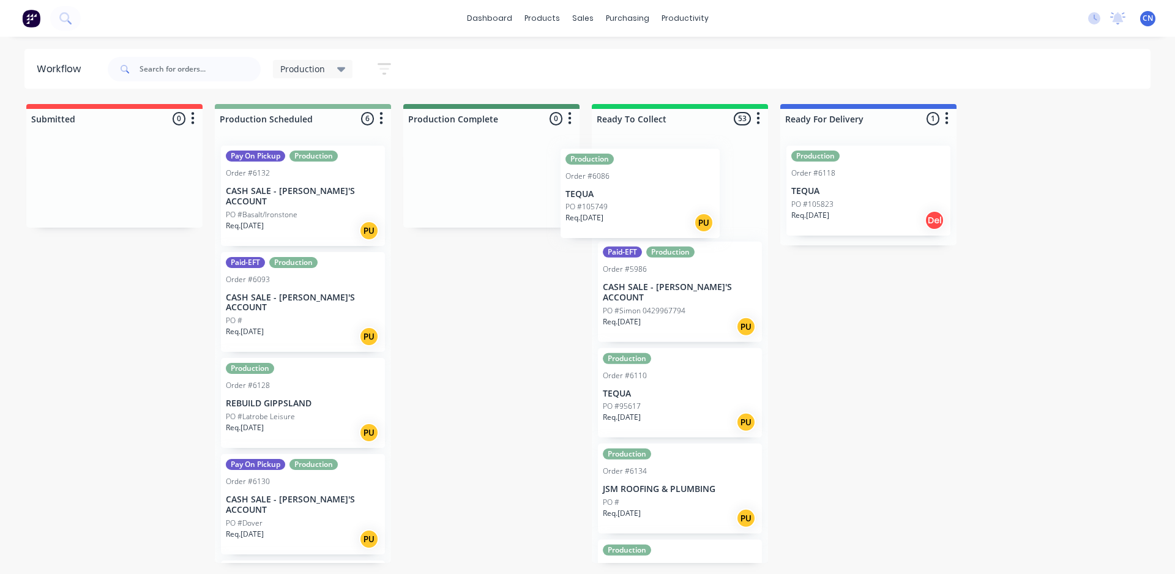
drag, startPoint x: 293, startPoint y: 384, endPoint x: 637, endPoint y: 193, distance: 393.9
click at [637, 193] on div "Submitted 0 Summaries Total order value Invoiced to date To be invoiced Product…" at bounding box center [922, 333] width 1863 height 459
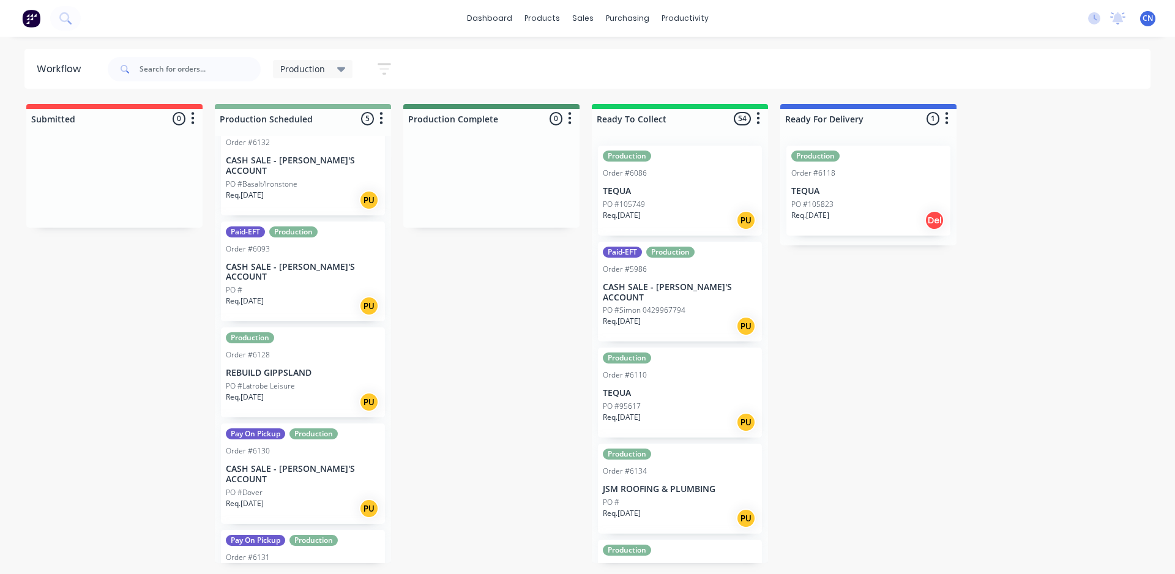
scroll to position [57, 0]
